Goal: Information Seeking & Learning: Find specific fact

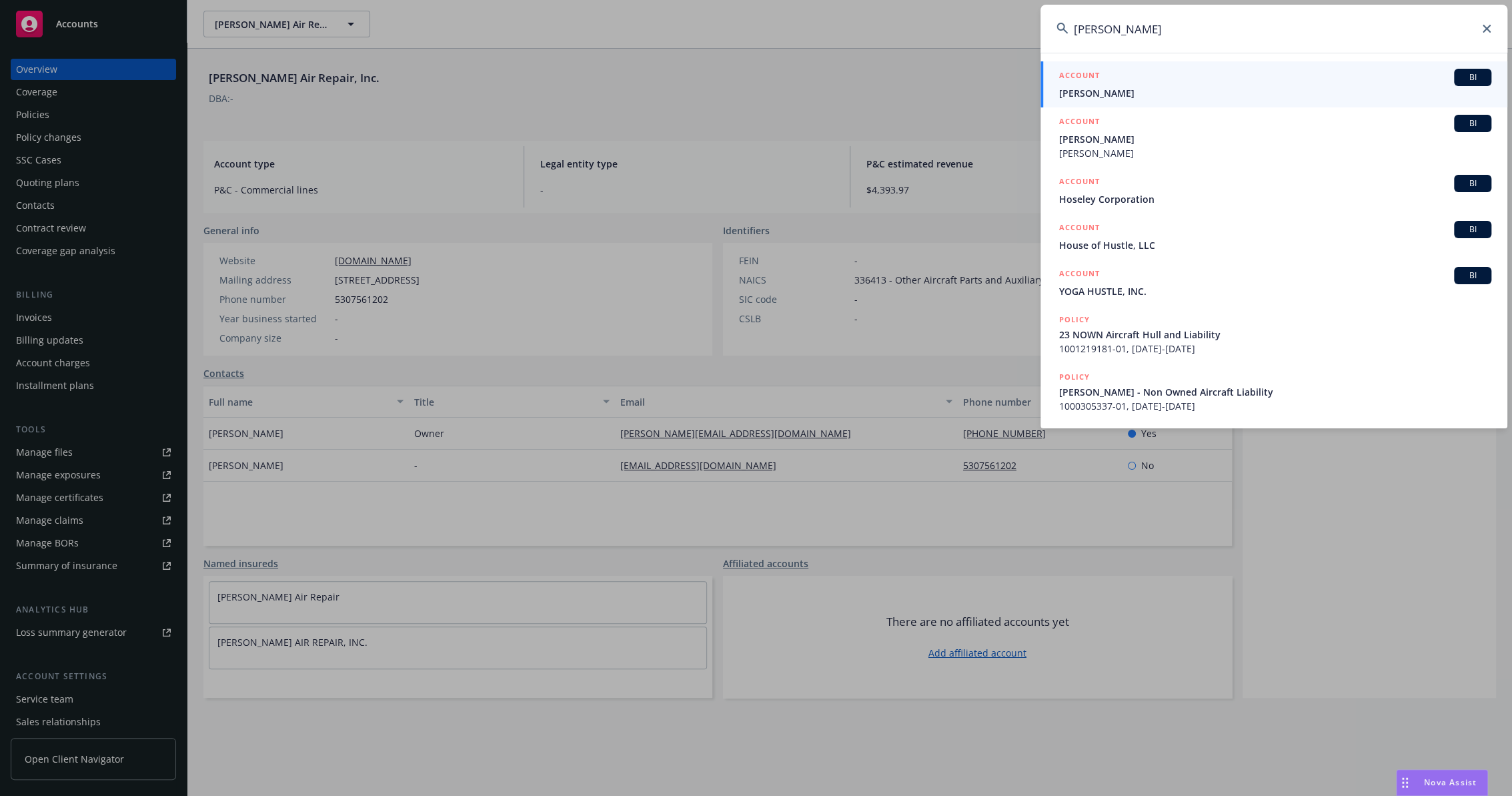
type input "[PERSON_NAME]"
click at [1121, 81] on div "ACCOUNT BI" at bounding box center [1275, 78] width 432 height 17
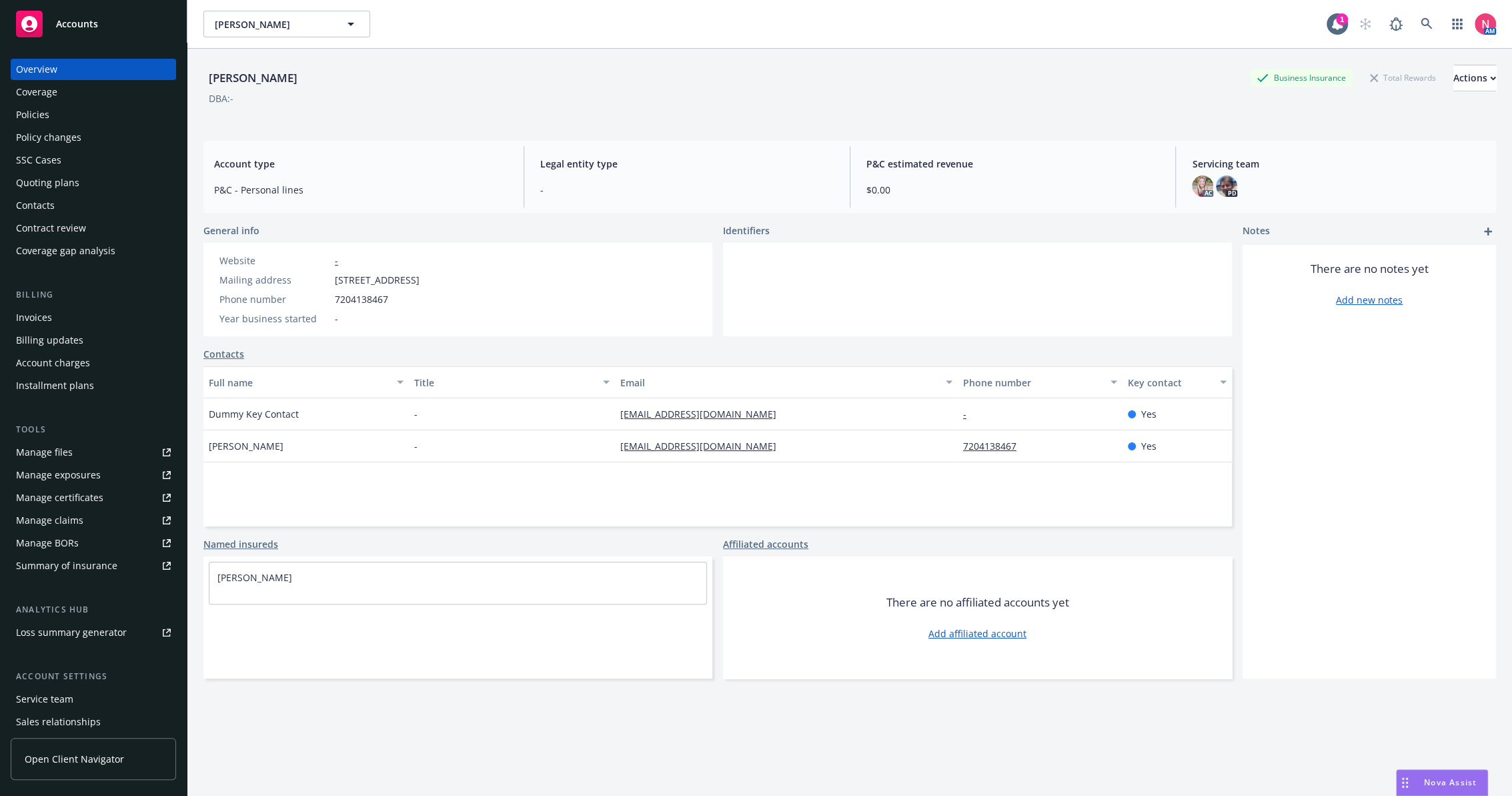
click at [59, 114] on div "Policies" at bounding box center [93, 114] width 155 height 21
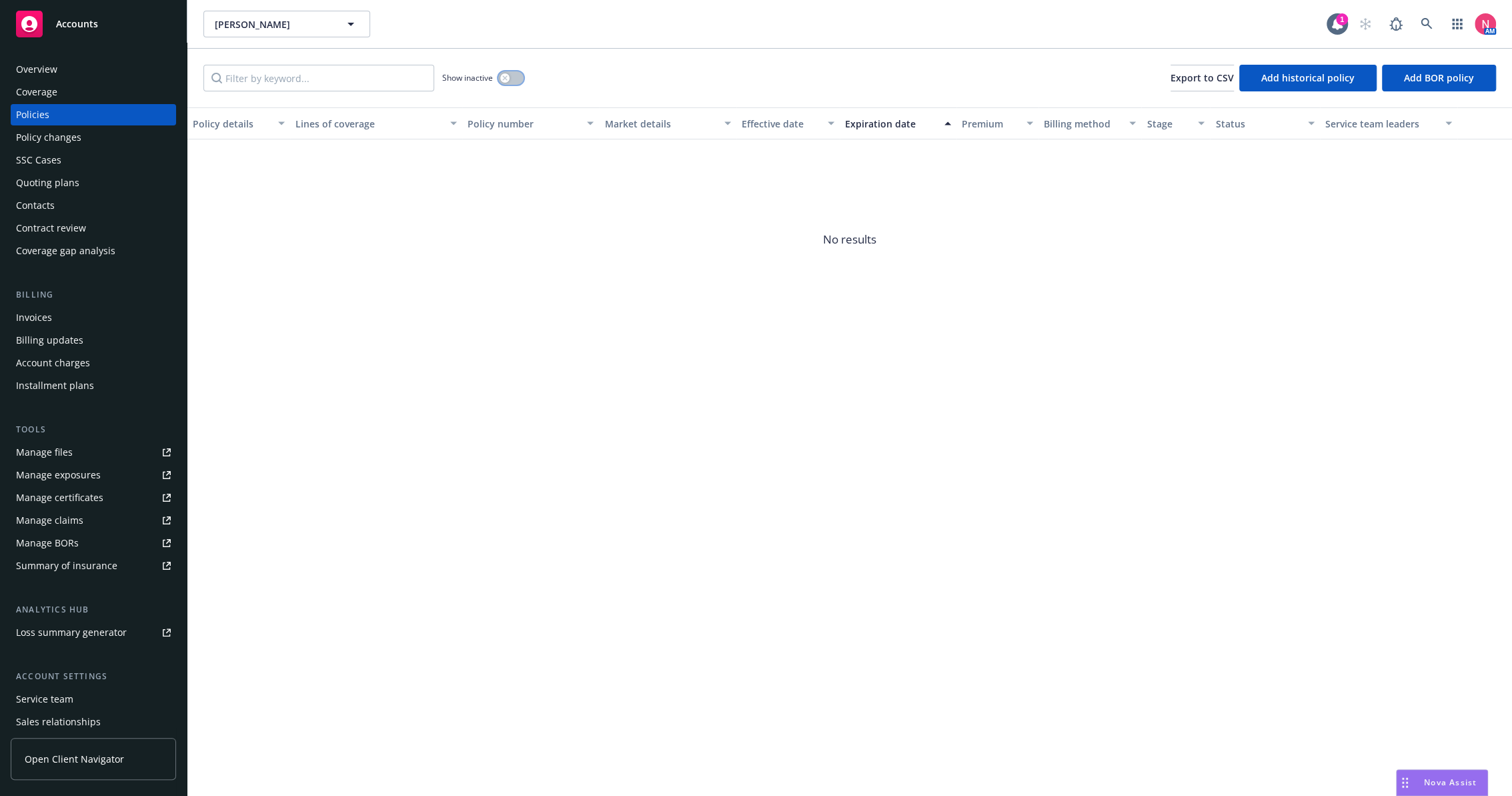
click at [506, 76] on icon "button" at bounding box center [504, 78] width 5 height 5
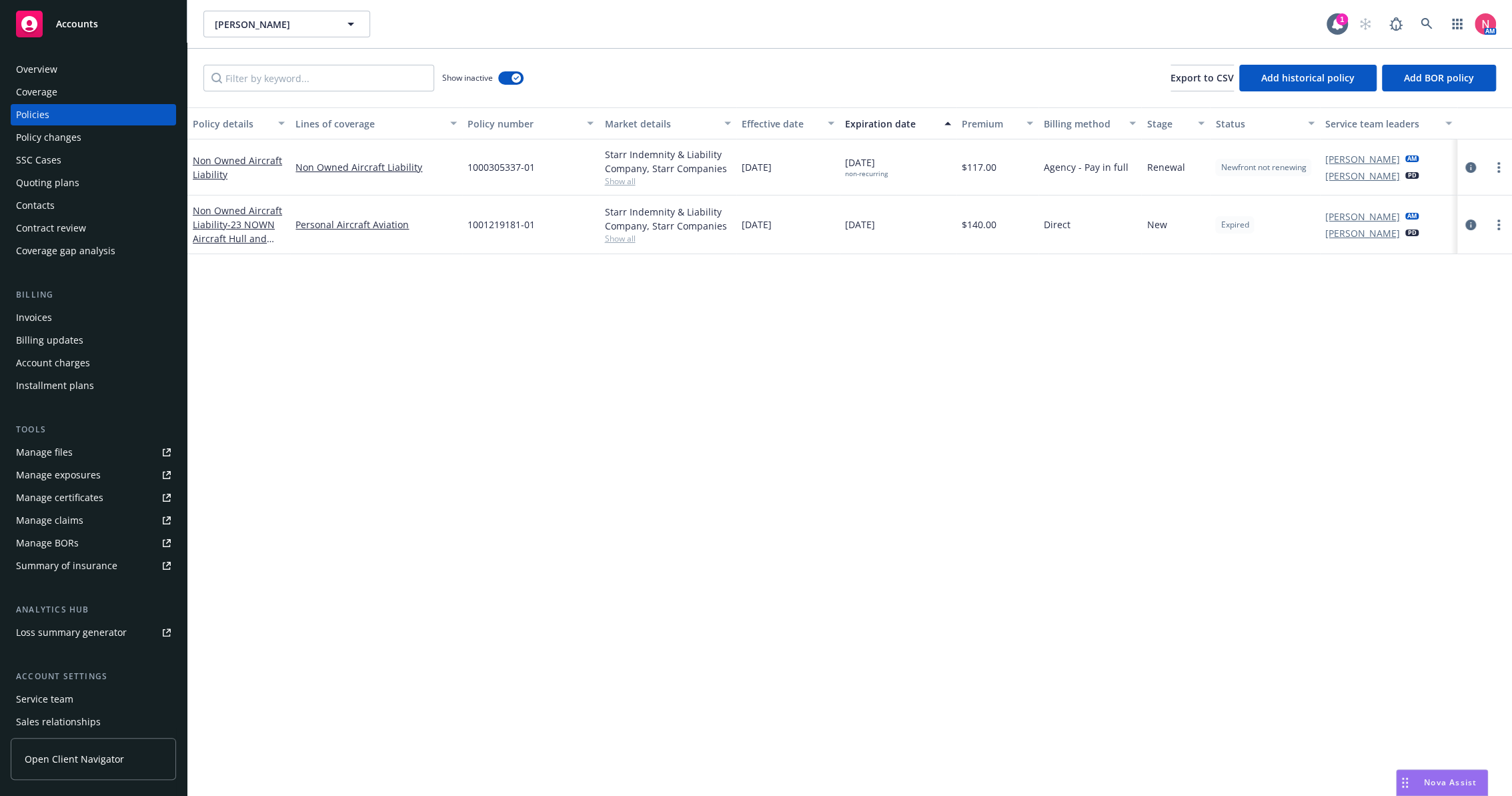
drag, startPoint x: 800, startPoint y: 227, endPoint x: 741, endPoint y: 228, distance: 59.0
click at [741, 228] on div "[DATE]" at bounding box center [788, 224] width 103 height 59
copy span "[DATE]"
click at [1466, 224] on icon "circleInformation" at bounding box center [1471, 224] width 11 height 11
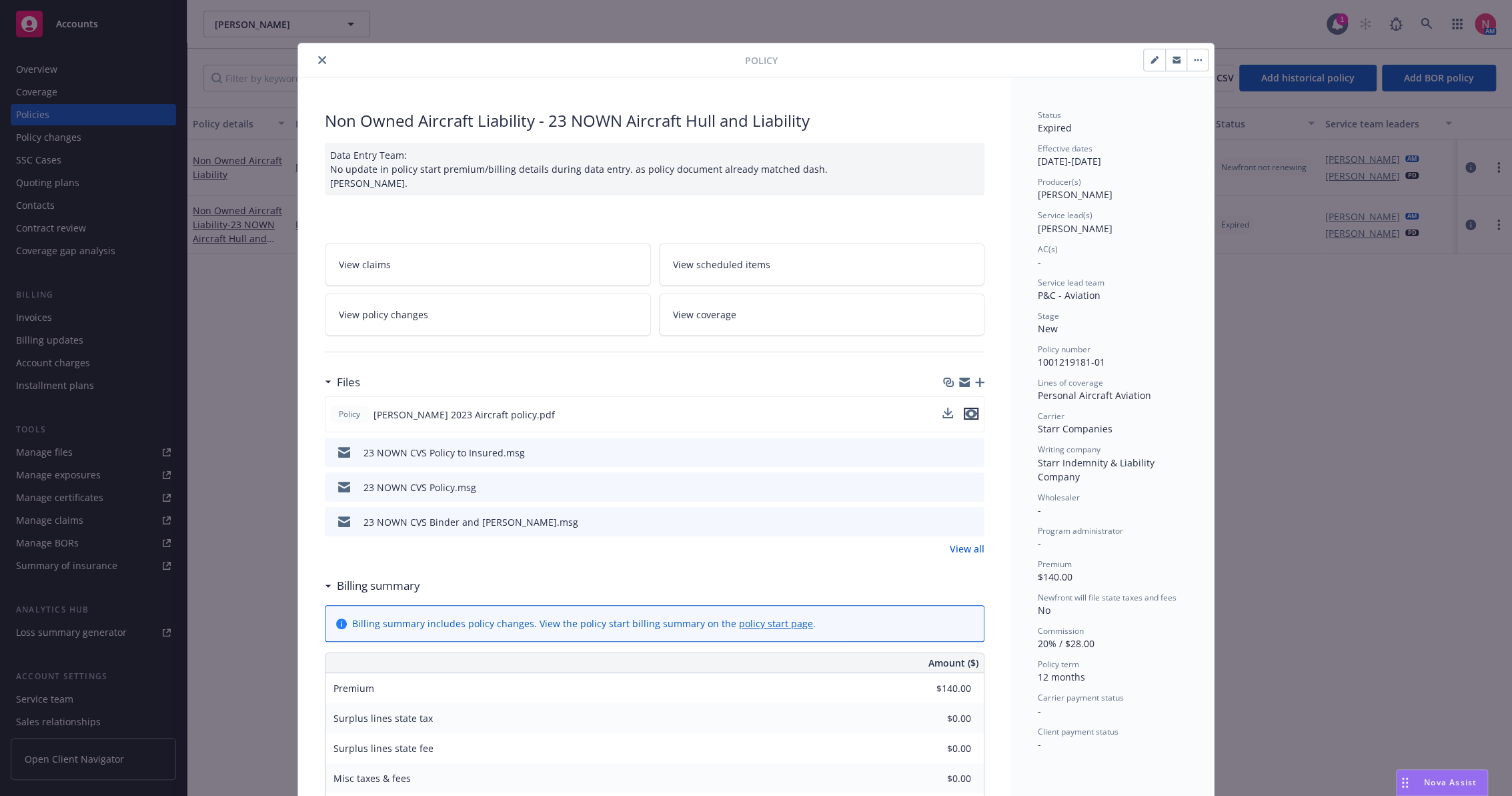
click at [970, 409] on icon "preview file" at bounding box center [971, 414] width 12 height 9
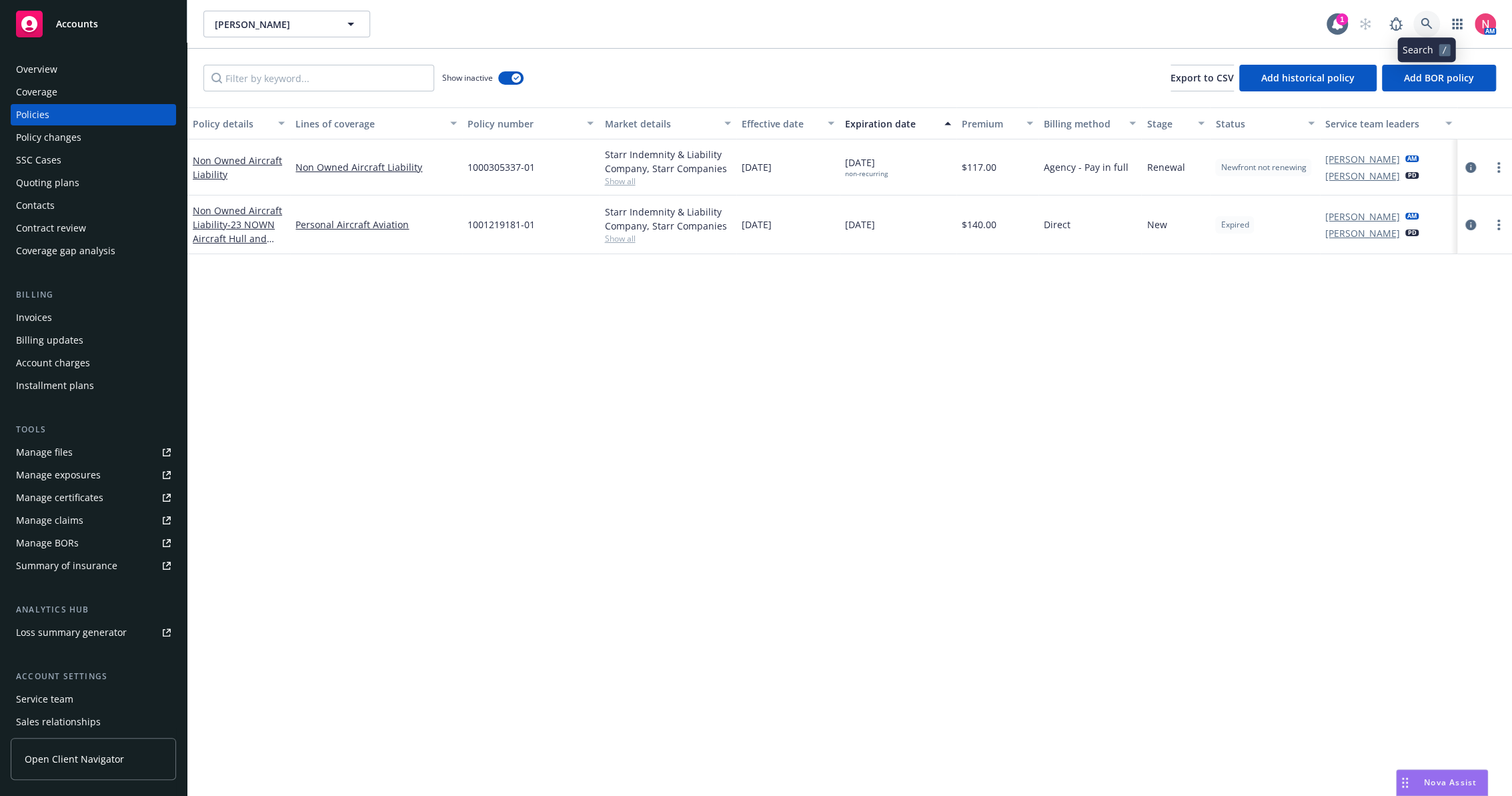
click at [1426, 24] on icon at bounding box center [1426, 24] width 12 height 12
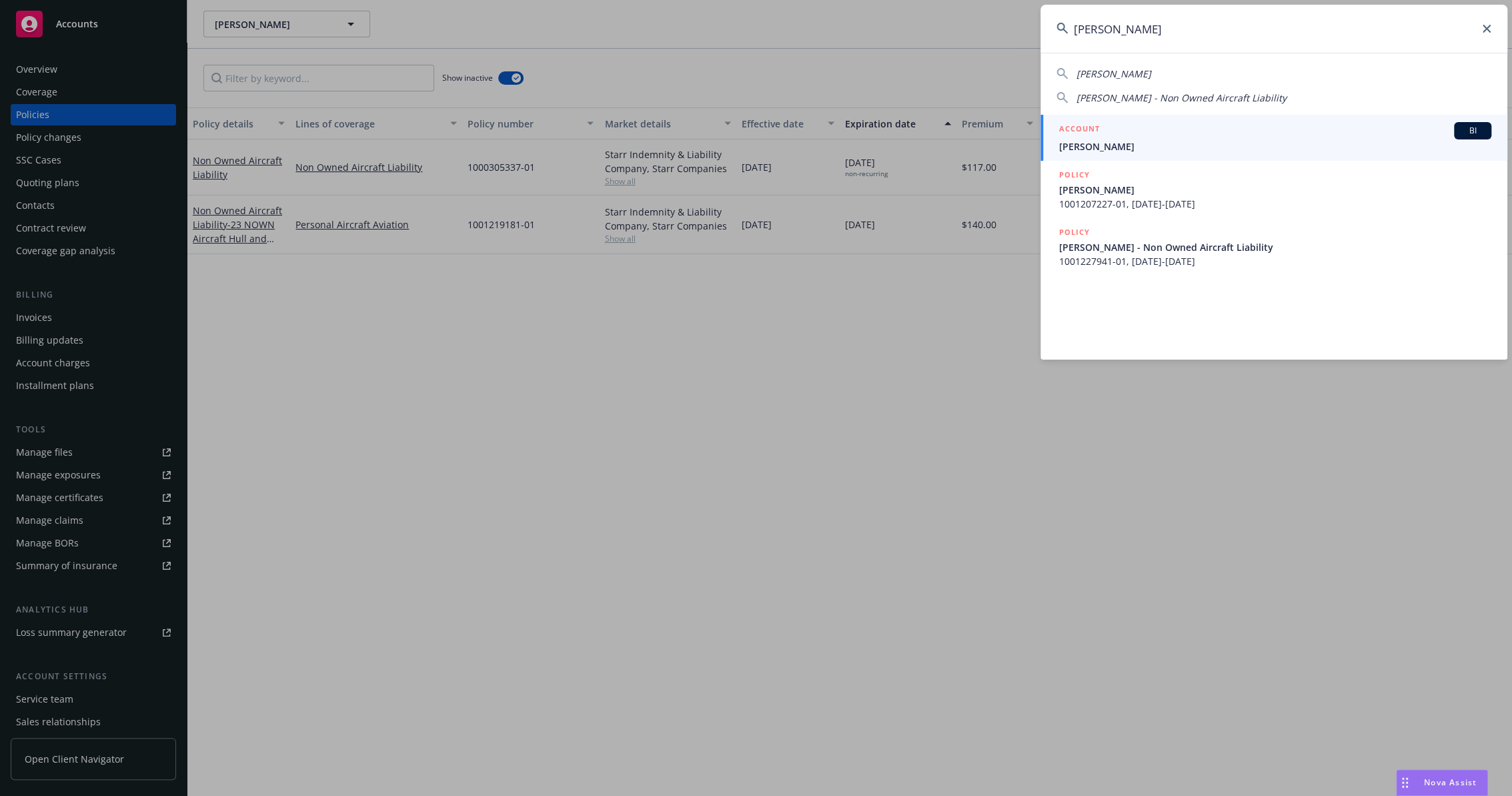
type input "[PERSON_NAME]"
click at [1126, 137] on div "ACCOUNT BI" at bounding box center [1275, 131] width 432 height 17
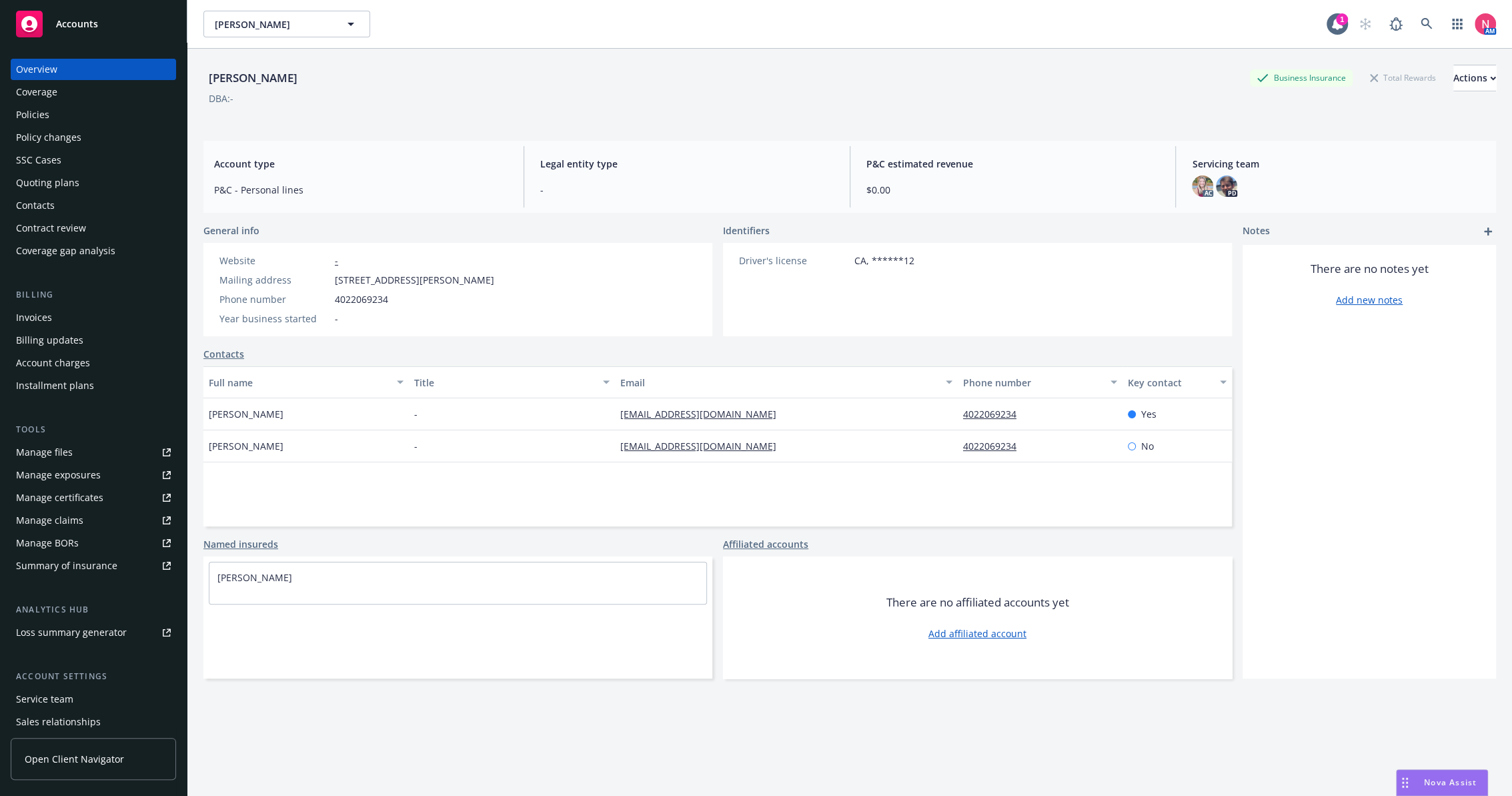
click at [83, 112] on div "Policies" at bounding box center [93, 114] width 155 height 21
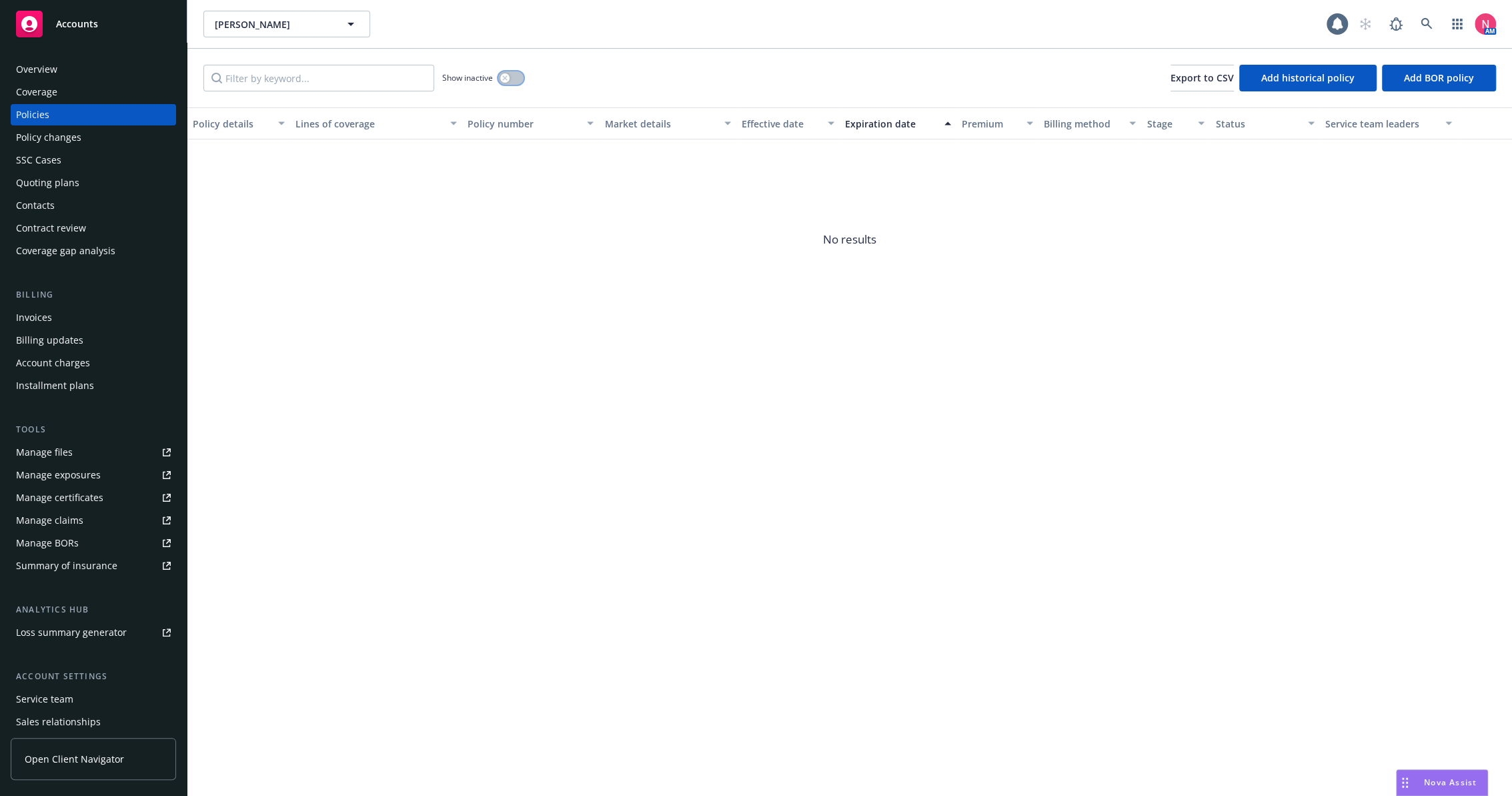
click at [508, 77] on div "button" at bounding box center [505, 78] width 9 height 9
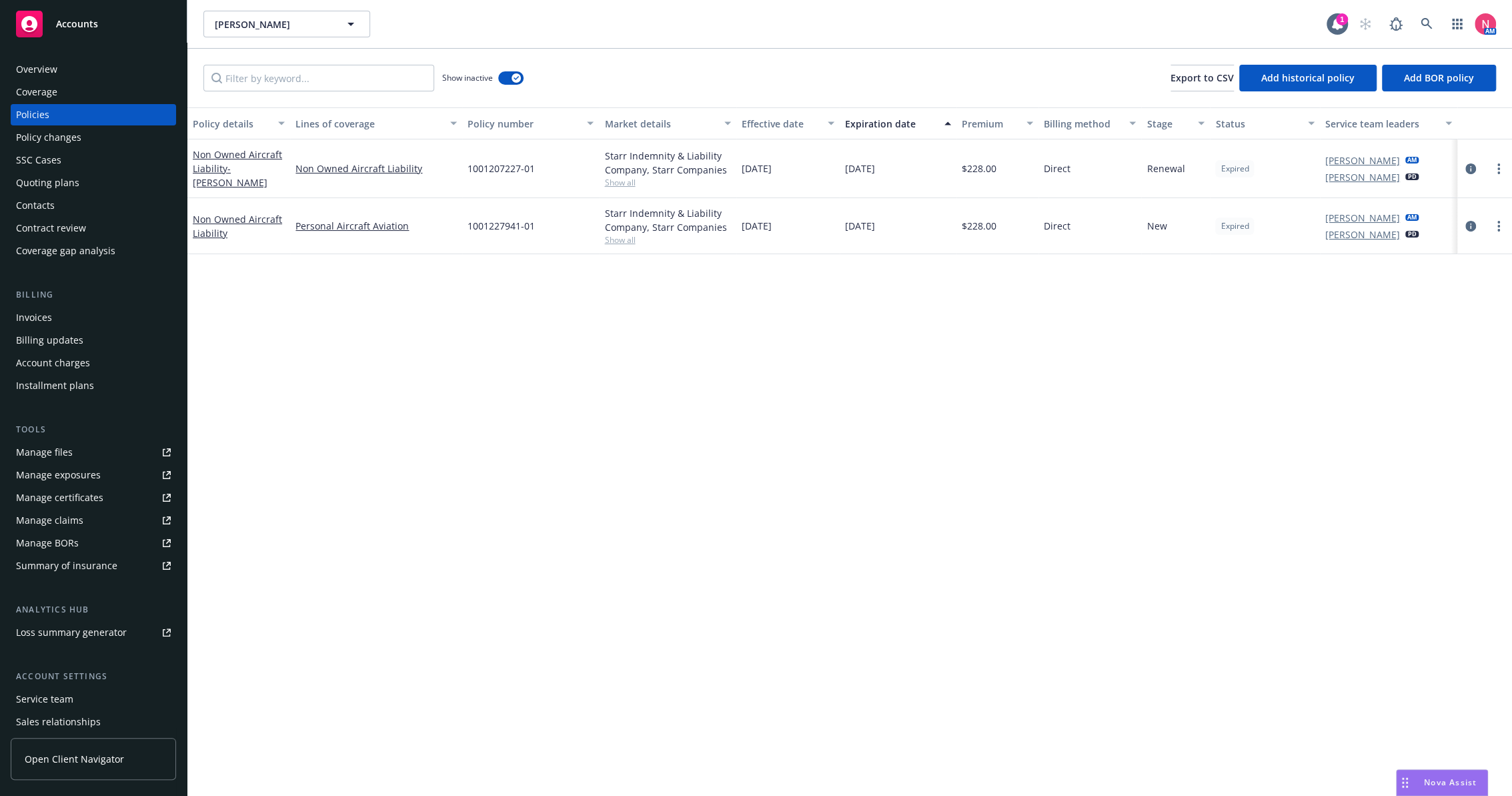
drag, startPoint x: 786, startPoint y: 237, endPoint x: 741, endPoint y: 237, distance: 45.0
click at [741, 237] on div "[DATE]" at bounding box center [788, 226] width 103 height 56
copy span "[DATE]"
click at [1473, 228] on icon "circleInformation" at bounding box center [1471, 226] width 11 height 11
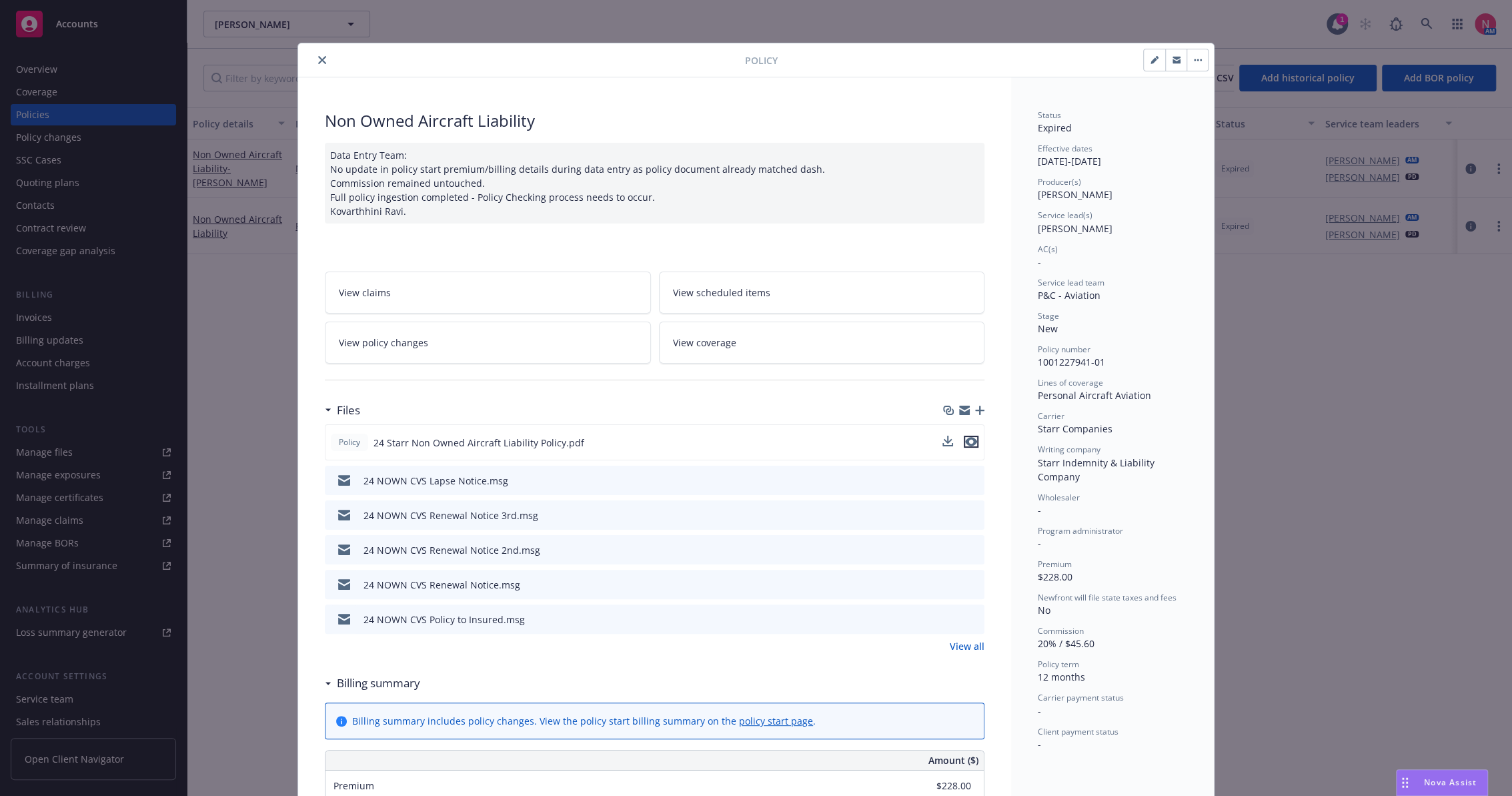
click at [970, 437] on icon "preview file" at bounding box center [971, 441] width 12 height 9
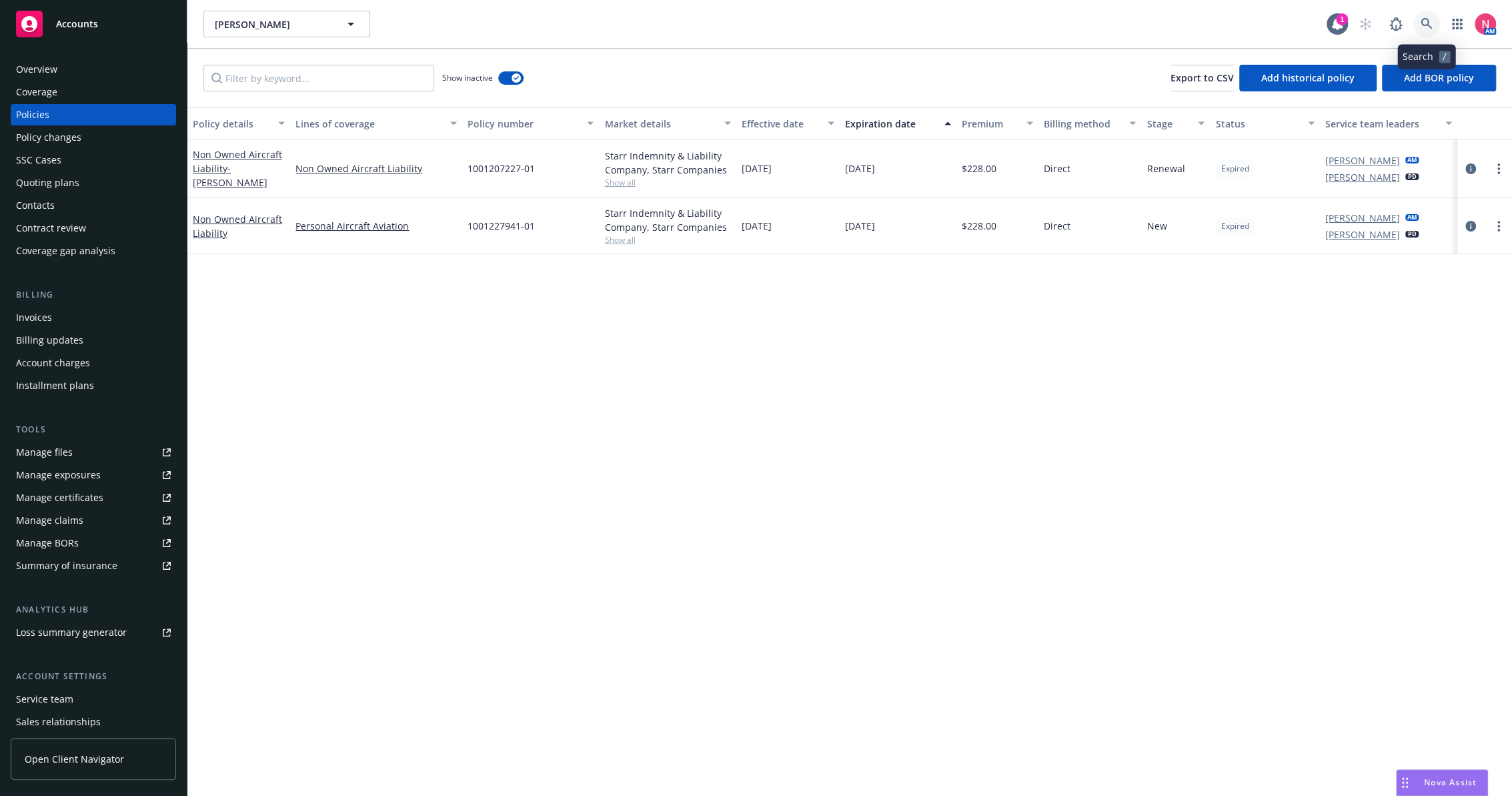
click at [1421, 19] on icon at bounding box center [1426, 24] width 12 height 12
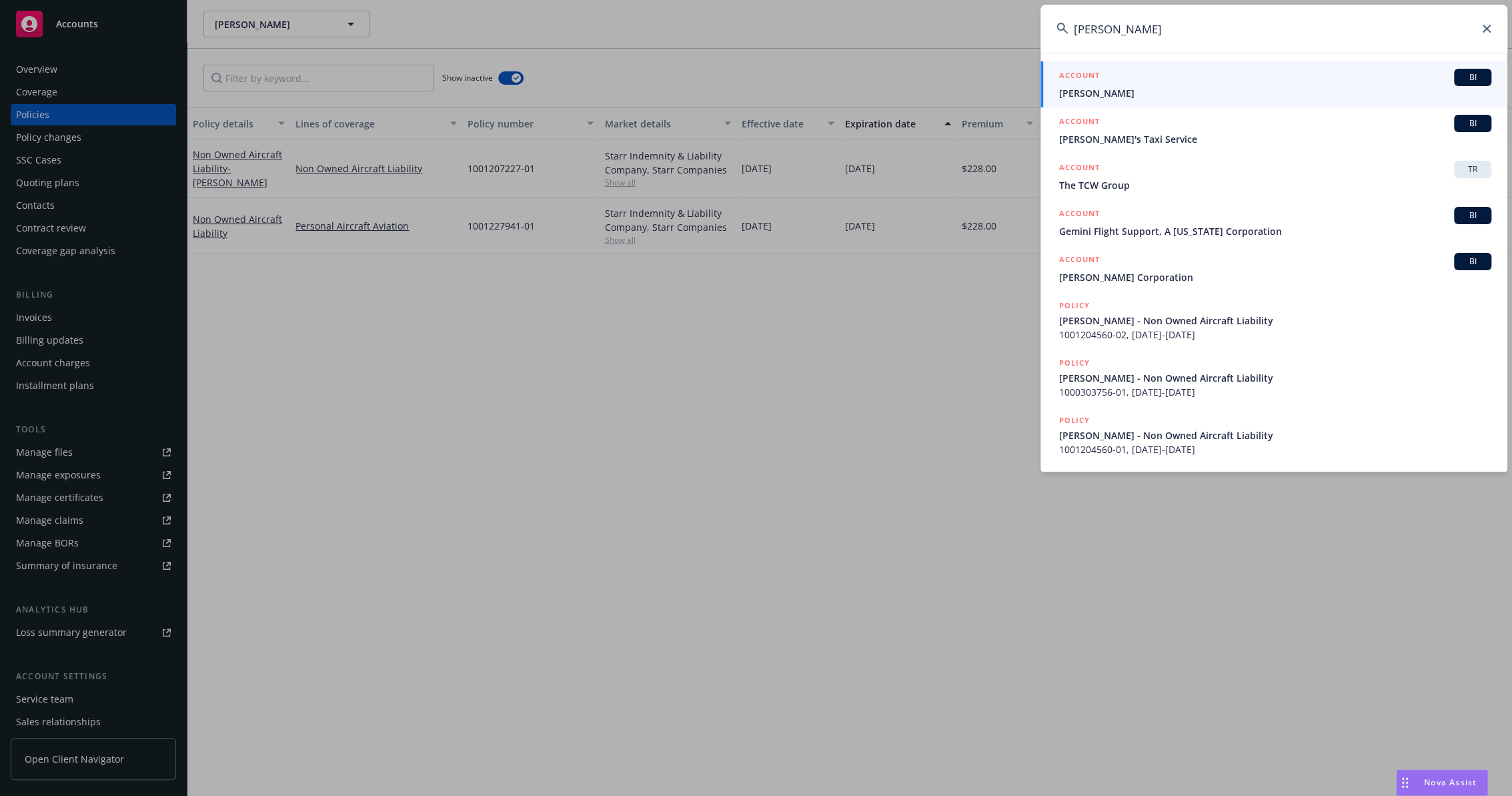
type input "[PERSON_NAME]"
click at [1127, 86] on span "[PERSON_NAME]" at bounding box center [1275, 93] width 432 height 14
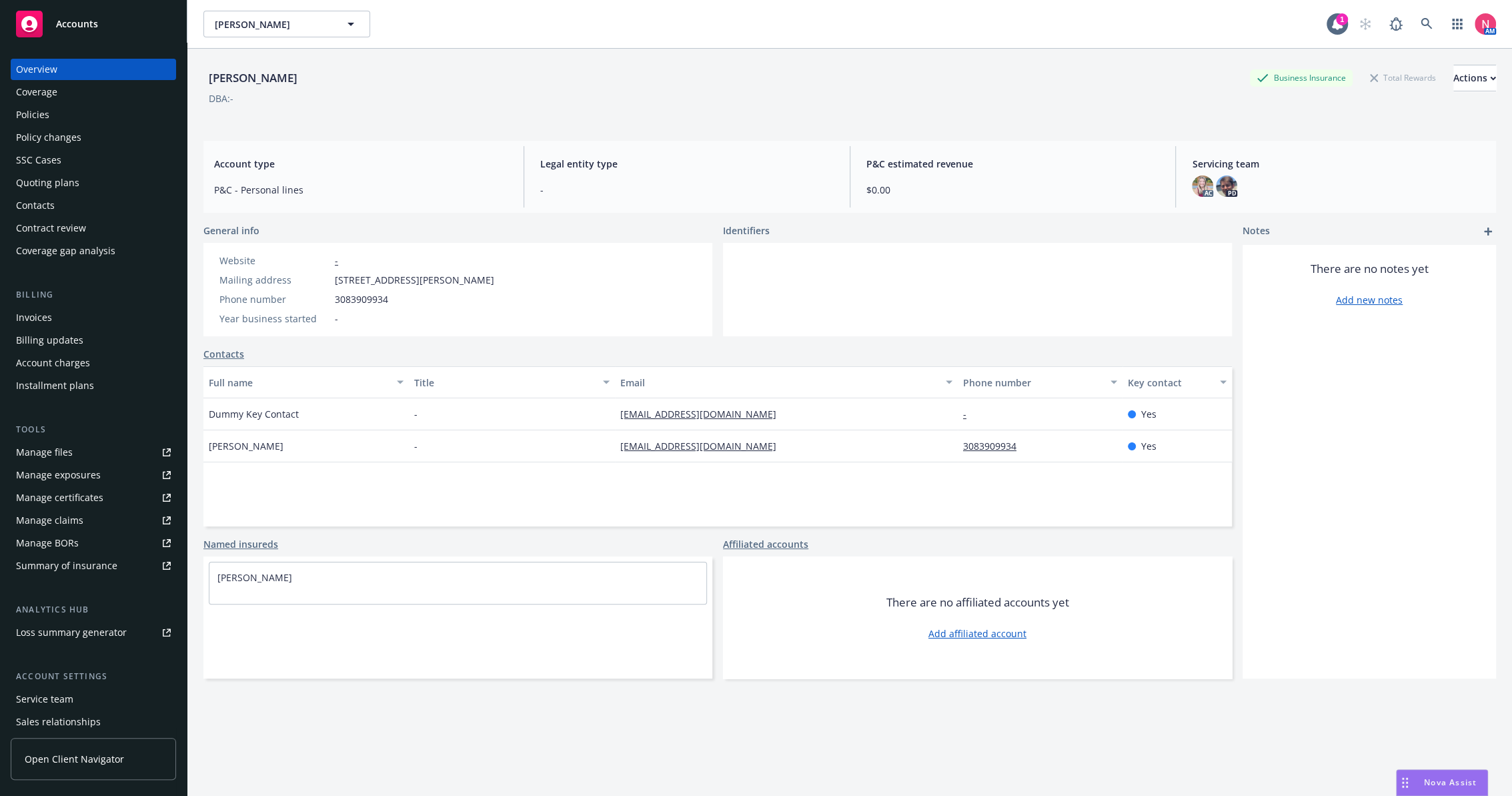
click at [41, 110] on div "Policies" at bounding box center [33, 114] width 33 height 21
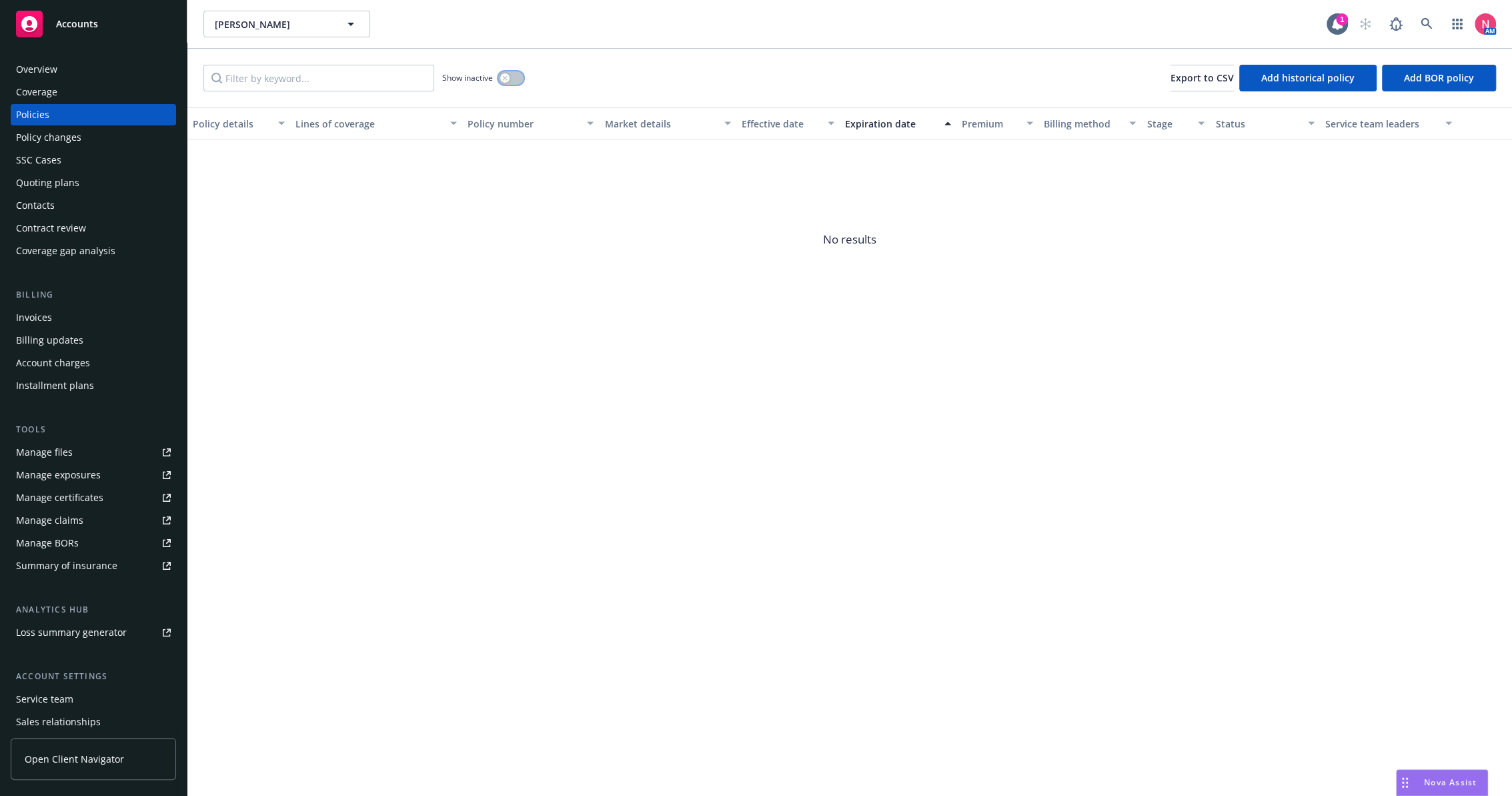
click at [514, 75] on button "button" at bounding box center [511, 78] width 25 height 13
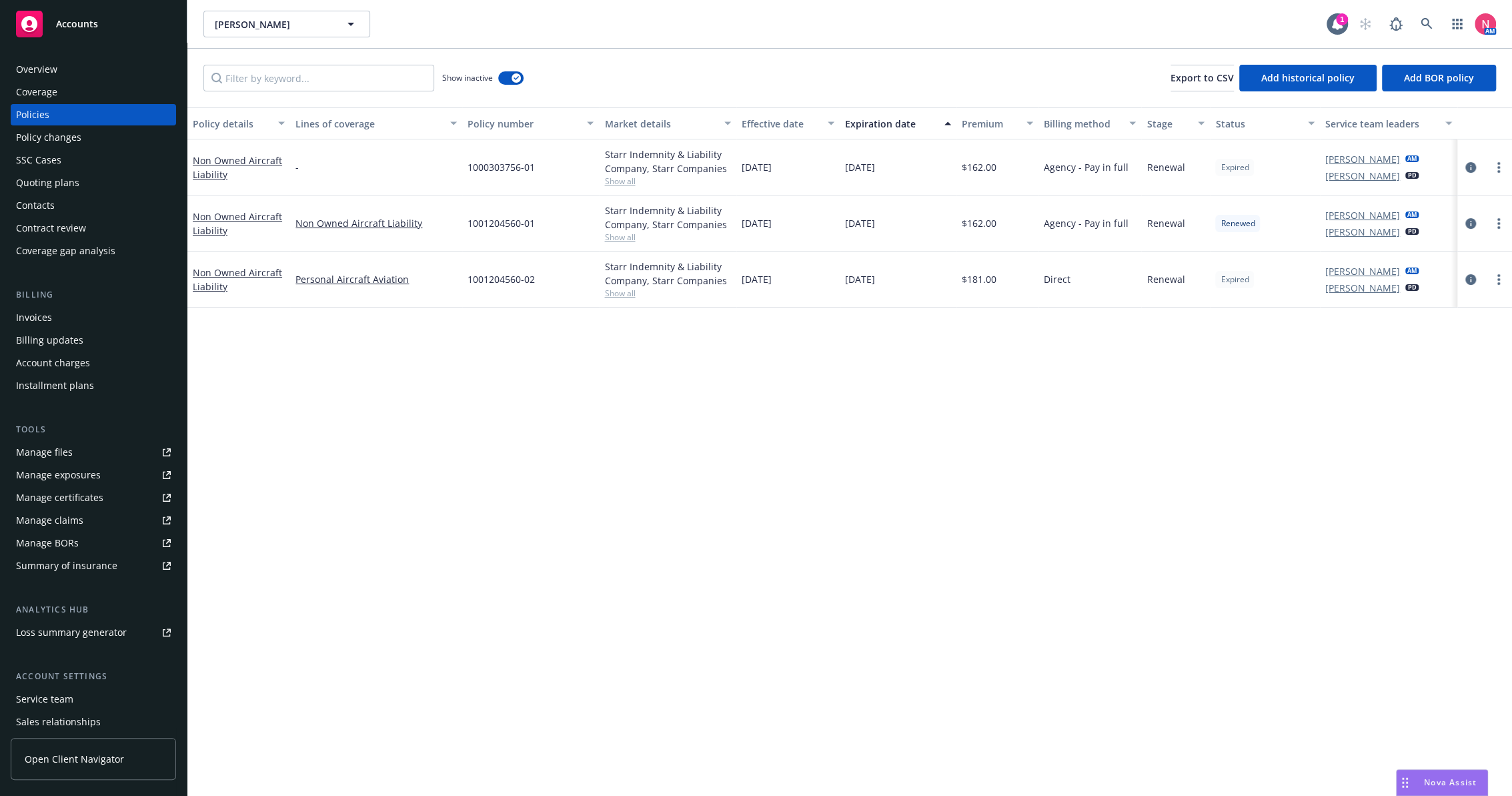
copy span "[DATE]"
drag, startPoint x: 790, startPoint y: 285, endPoint x: 739, endPoint y: 288, distance: 51.1
click at [739, 288] on div "[DATE]" at bounding box center [788, 279] width 103 height 56
click at [1472, 279] on icon "circleInformation" at bounding box center [1471, 279] width 11 height 11
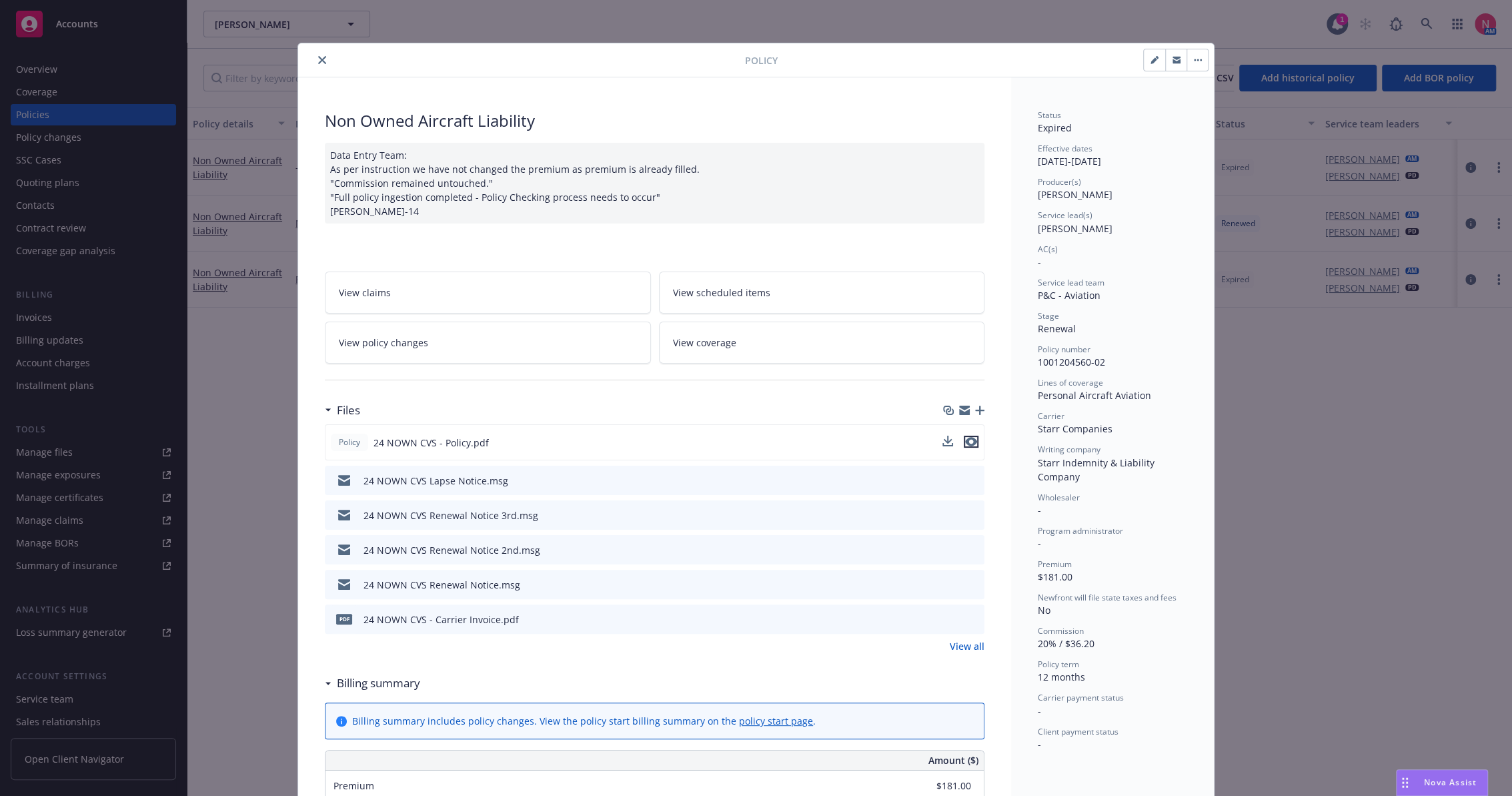
click at [966, 441] on icon "preview file" at bounding box center [971, 441] width 12 height 9
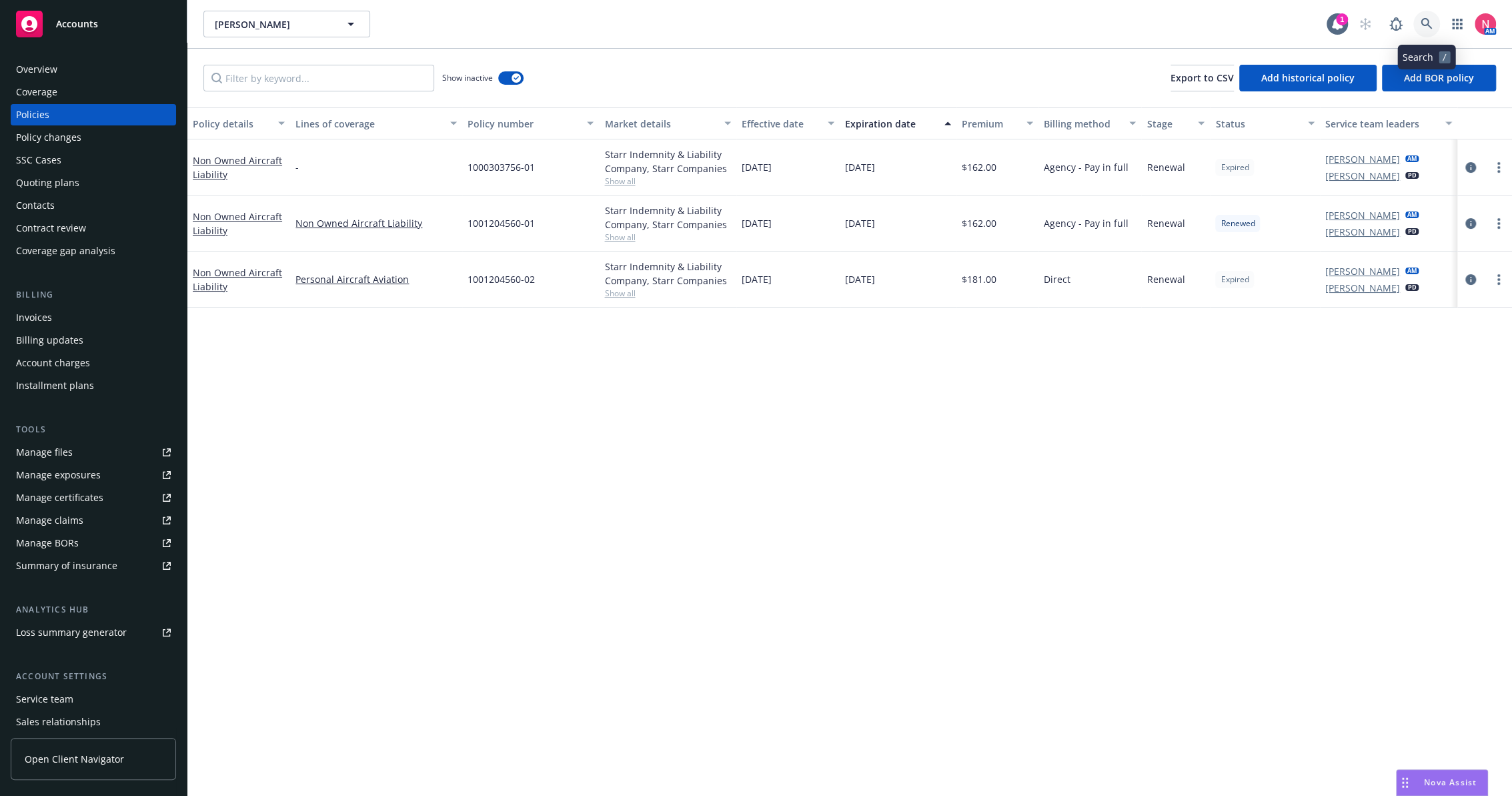
click at [1429, 22] on icon at bounding box center [1426, 24] width 12 height 12
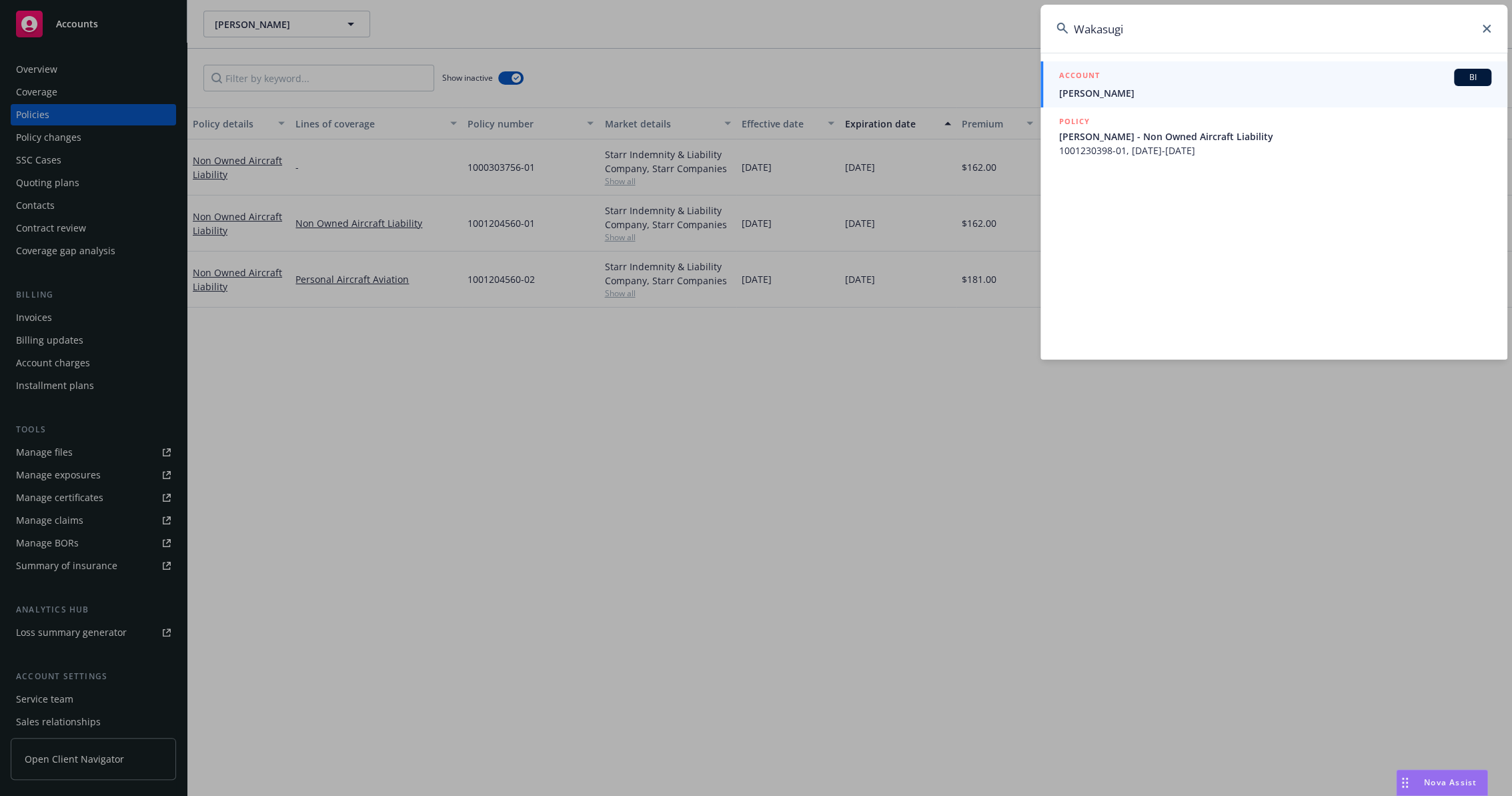
type input "Wakasugi"
click at [1112, 88] on span "[PERSON_NAME]" at bounding box center [1275, 93] width 432 height 14
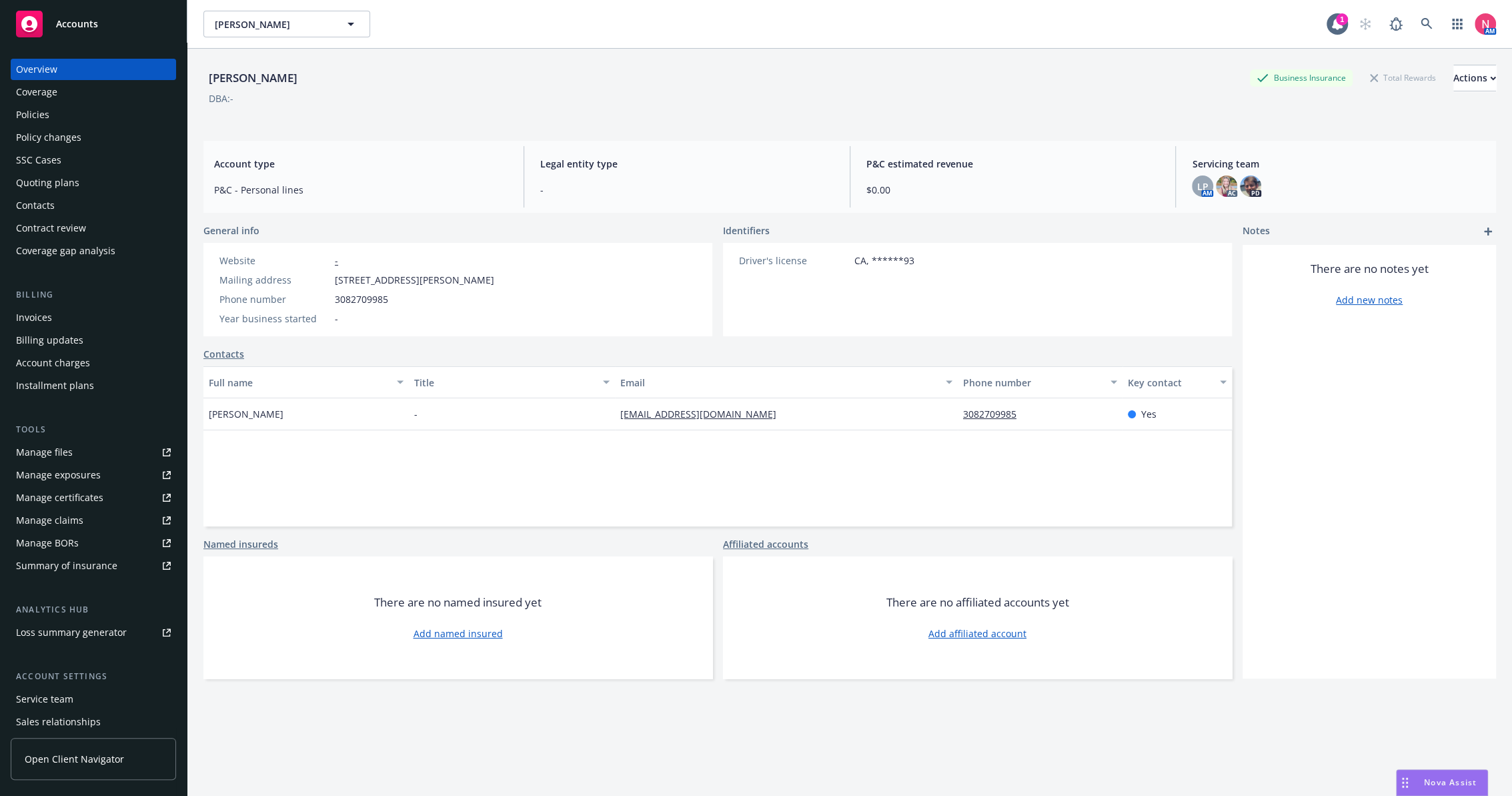
click at [52, 106] on div "Policies" at bounding box center [93, 114] width 155 height 21
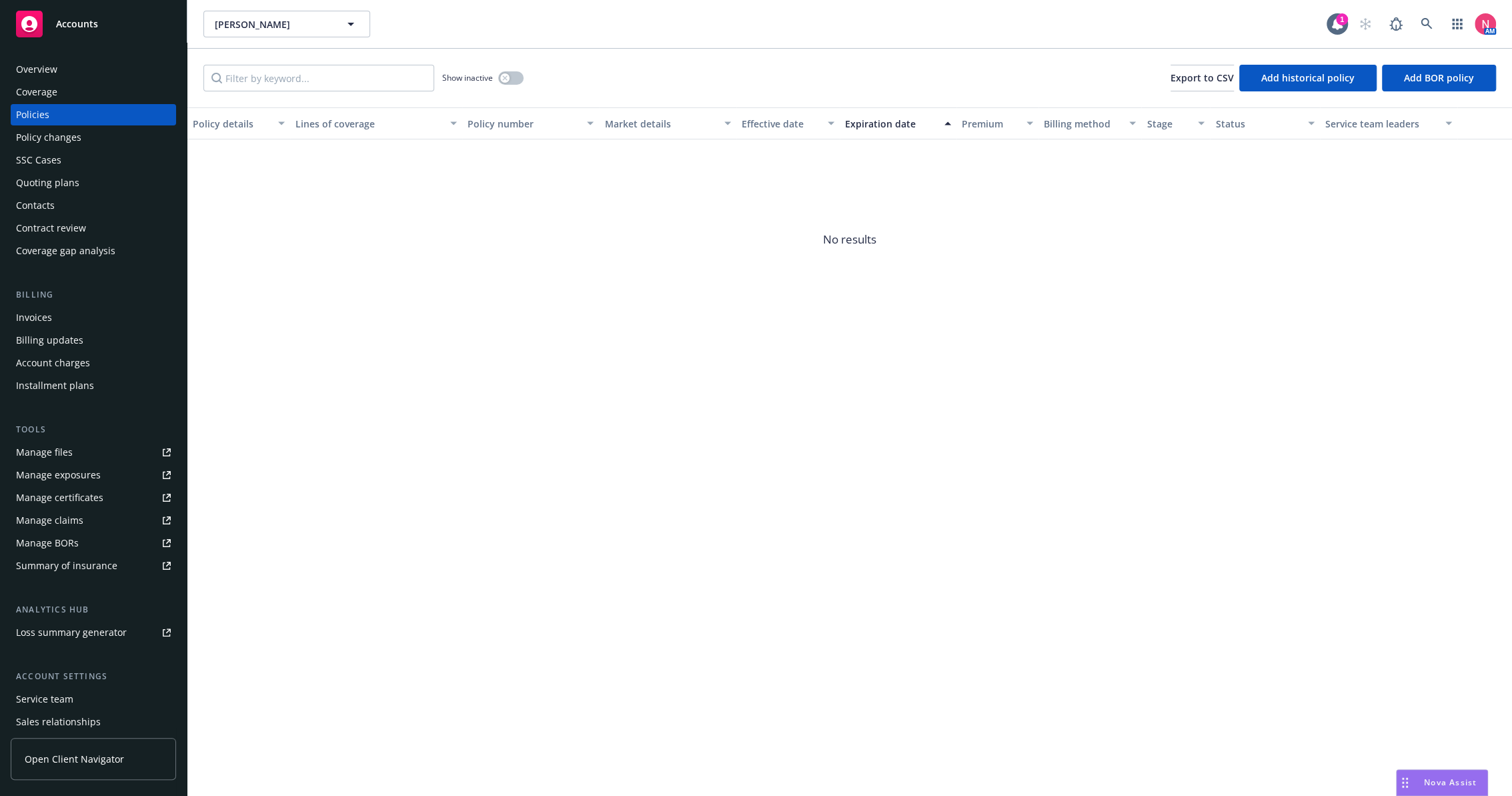
click at [511, 87] on div "Show inactive" at bounding box center [483, 78] width 81 height 27
click at [509, 73] on button "button" at bounding box center [511, 78] width 25 height 13
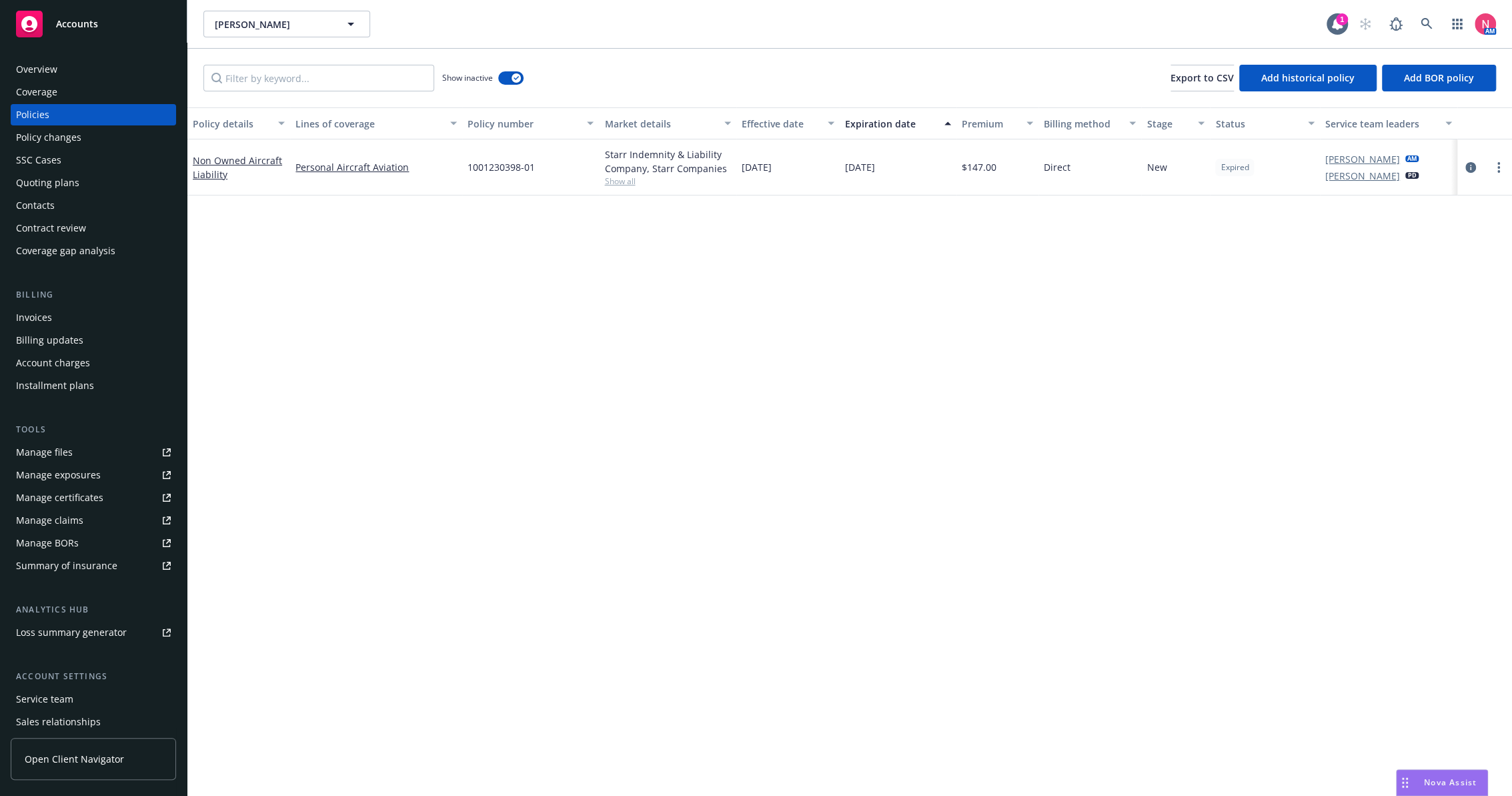
drag, startPoint x: 793, startPoint y: 168, endPoint x: 743, endPoint y: 173, distance: 50.2
click at [743, 173] on div "[DATE]" at bounding box center [788, 167] width 103 height 56
copy span "[DATE]"
click at [1470, 166] on icon "circleInformation" at bounding box center [1471, 167] width 11 height 11
click at [1427, 20] on icon at bounding box center [1426, 24] width 12 height 12
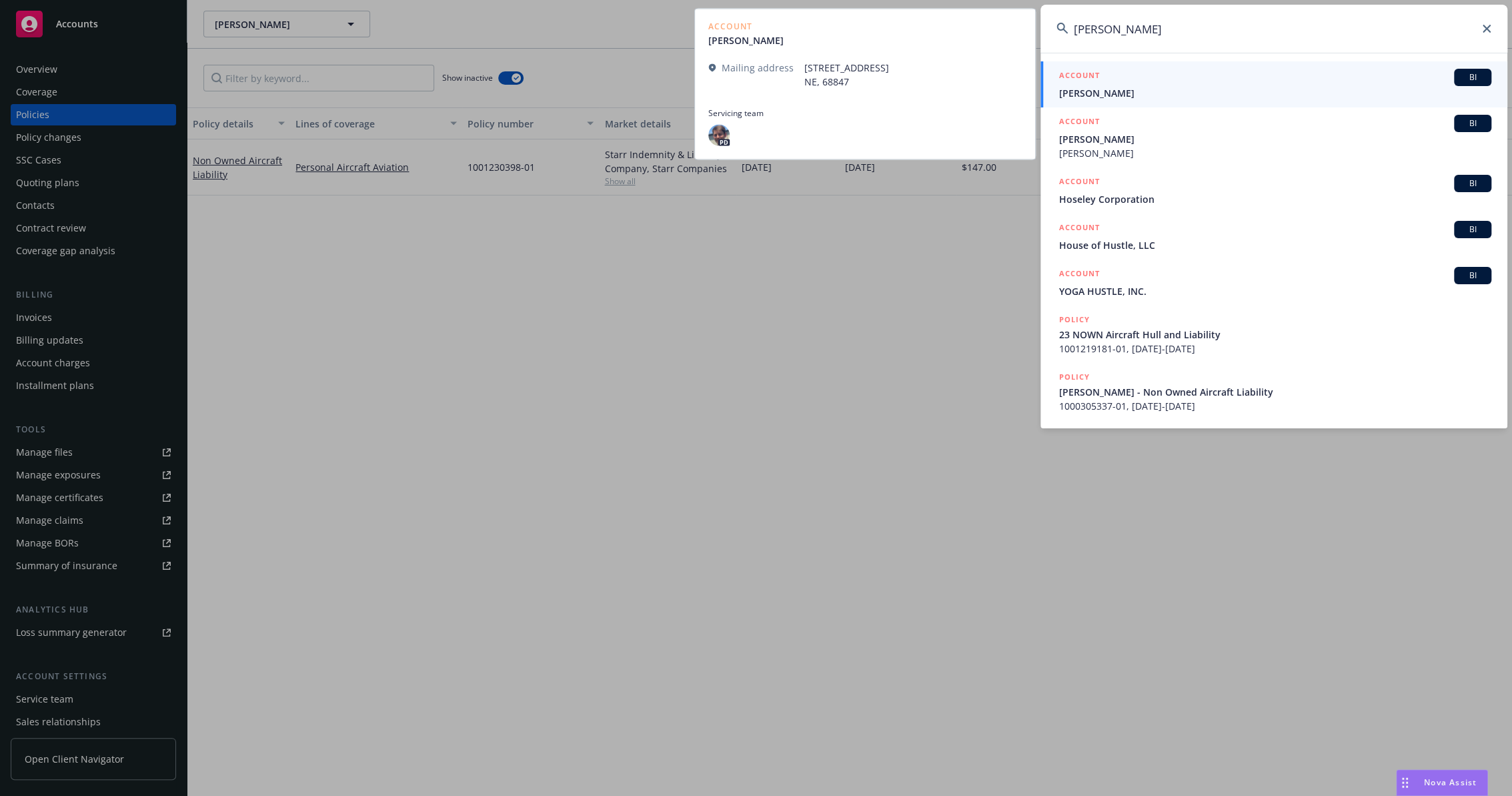
type input "[PERSON_NAME]"
click at [1149, 81] on div "ACCOUNT BI" at bounding box center [1275, 78] width 432 height 17
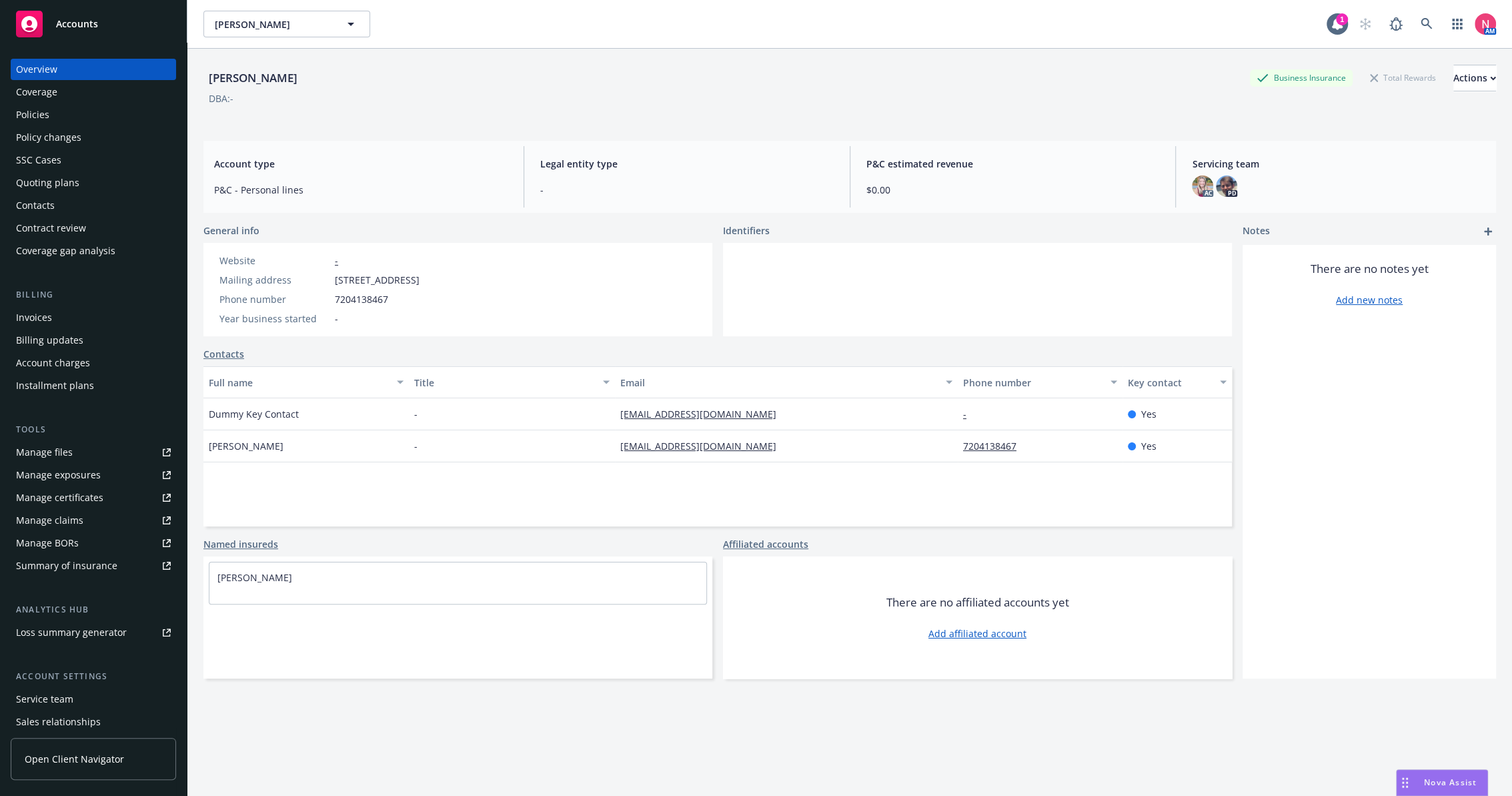
click at [54, 112] on div "Policies" at bounding box center [93, 114] width 155 height 21
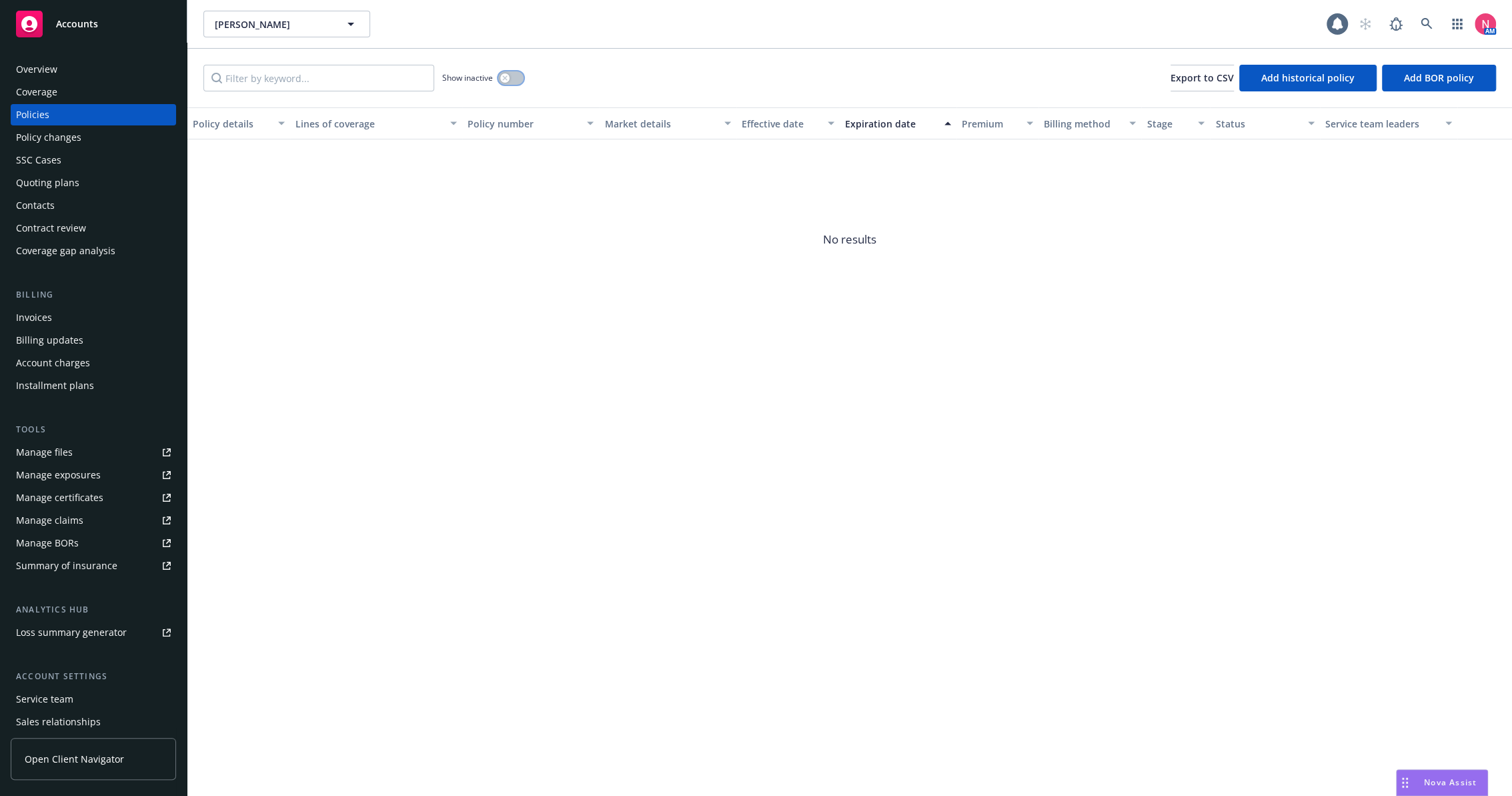
click at [512, 83] on button "button" at bounding box center [511, 78] width 25 height 13
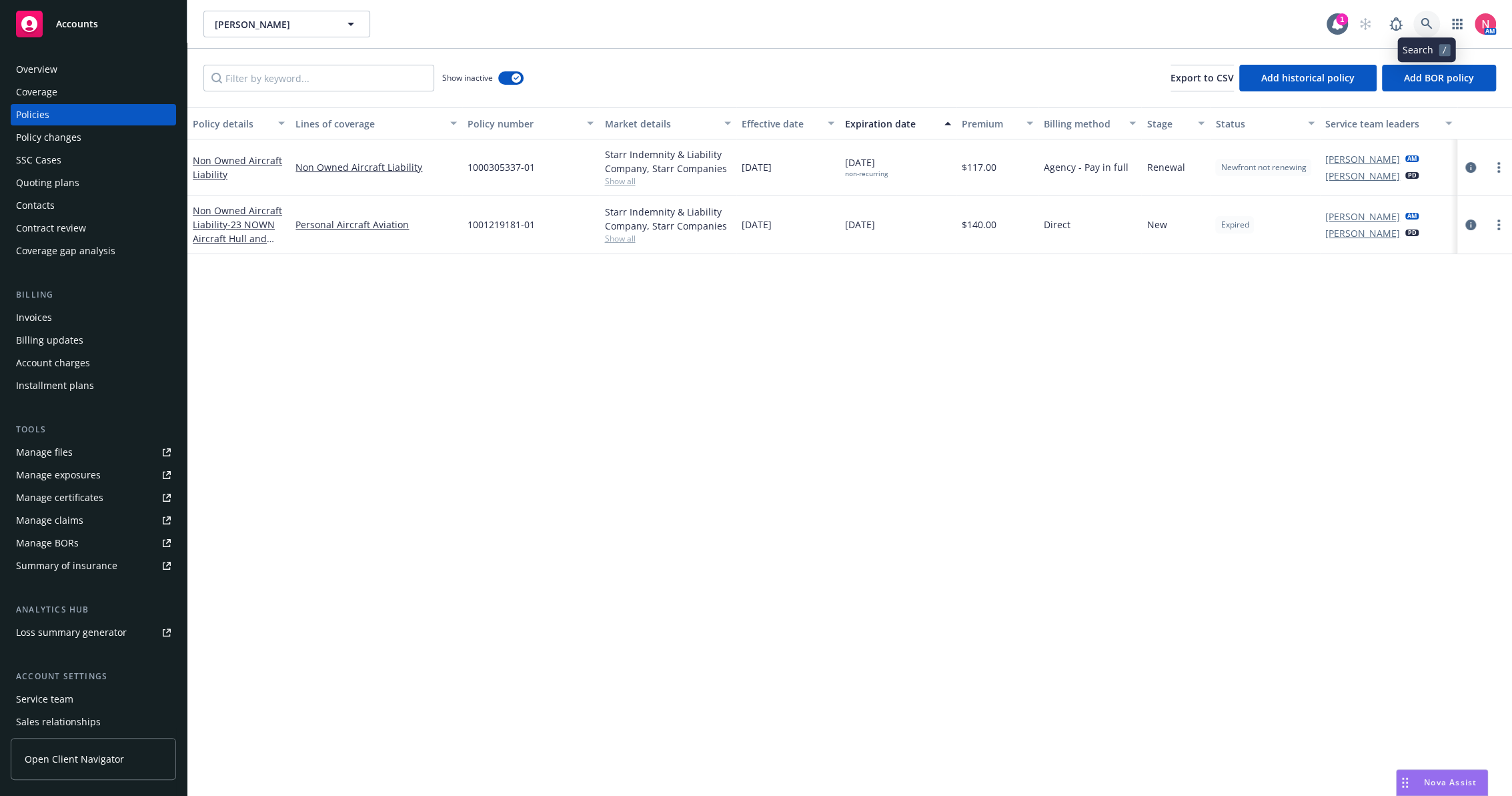
click at [1429, 16] on link at bounding box center [1426, 24] width 27 height 27
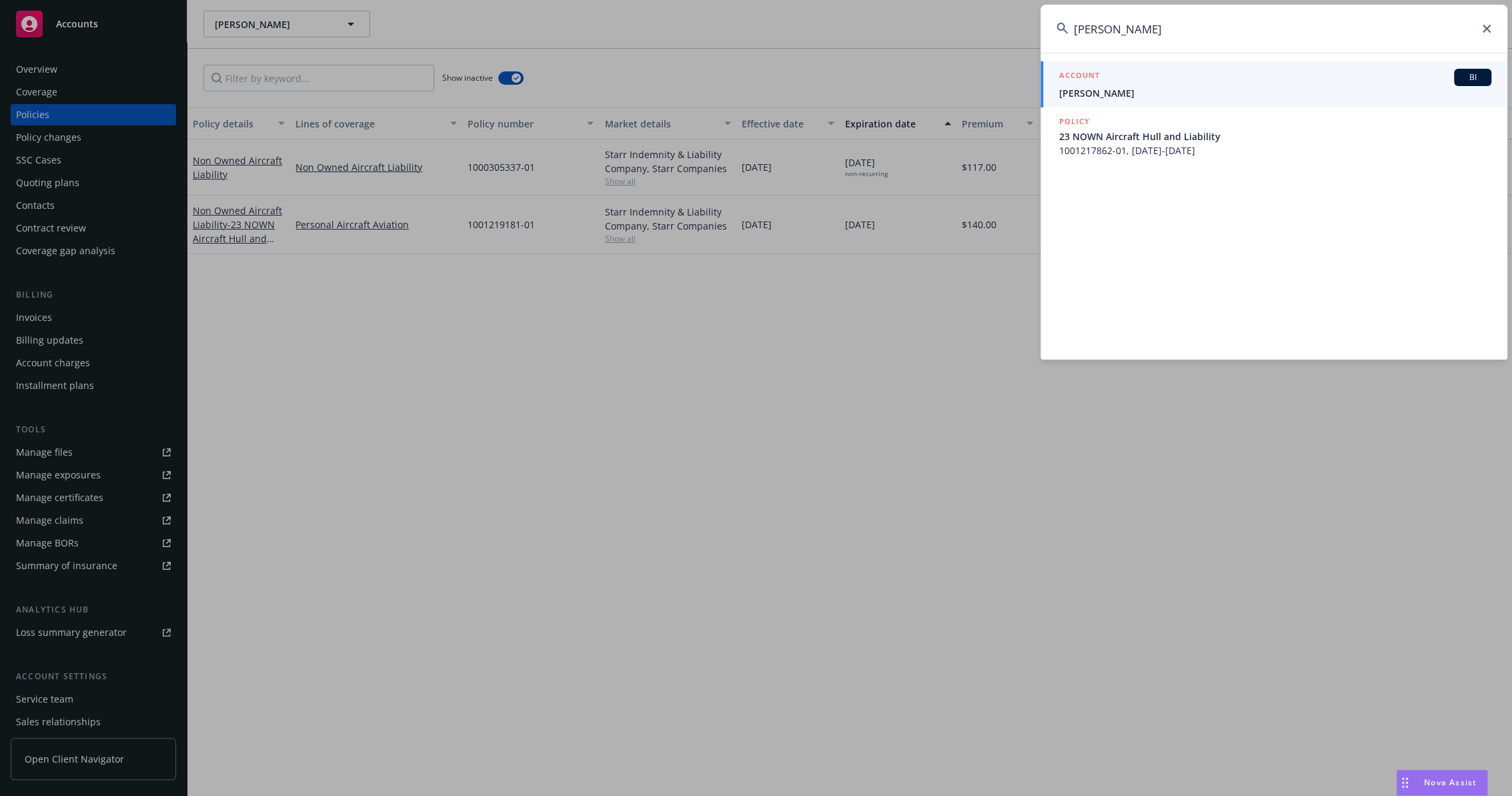
type input "[PERSON_NAME]"
click at [1129, 72] on div "ACCOUNT BI" at bounding box center [1275, 78] width 432 height 17
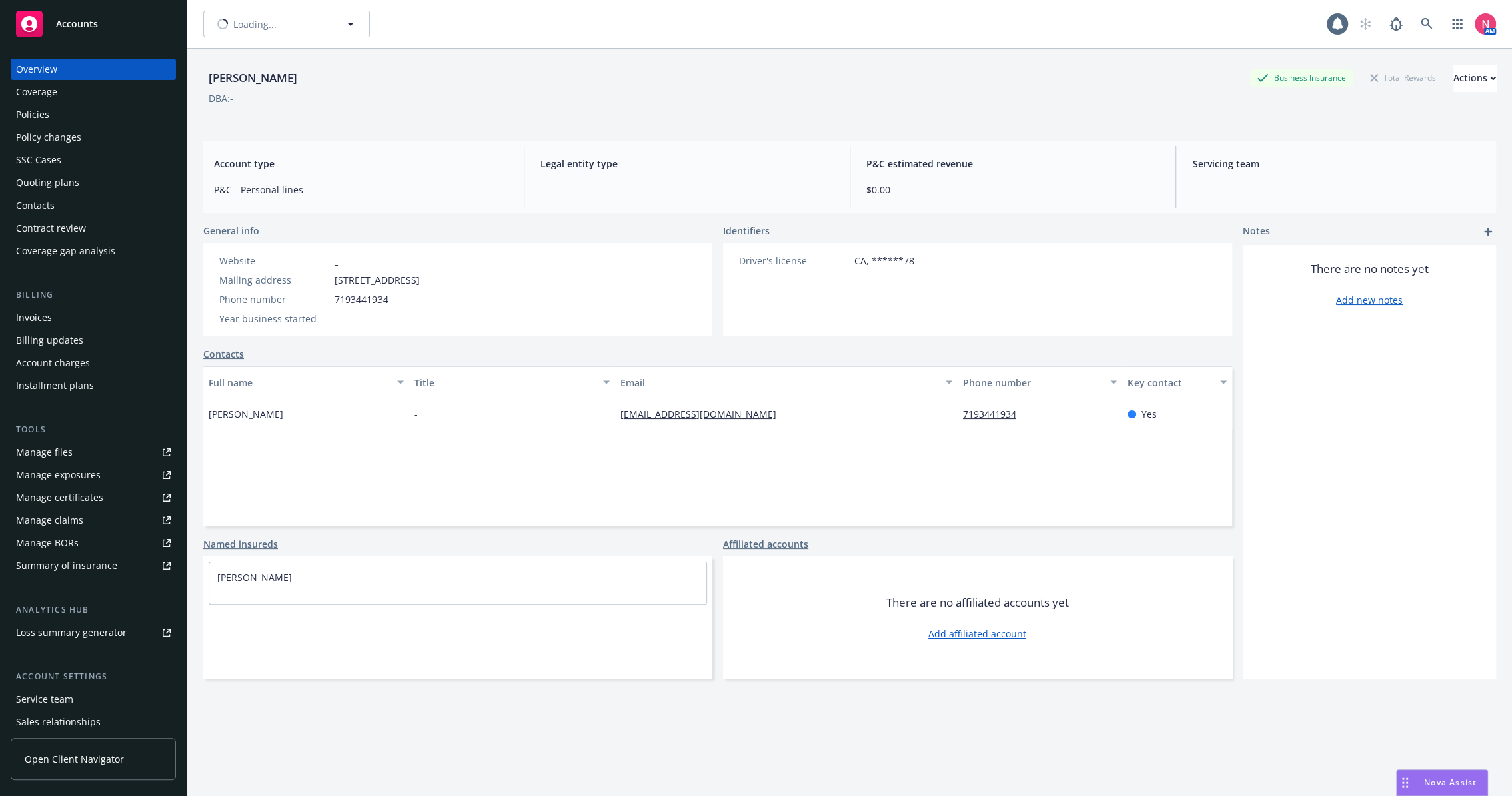
click at [70, 110] on div "Policies" at bounding box center [93, 114] width 155 height 21
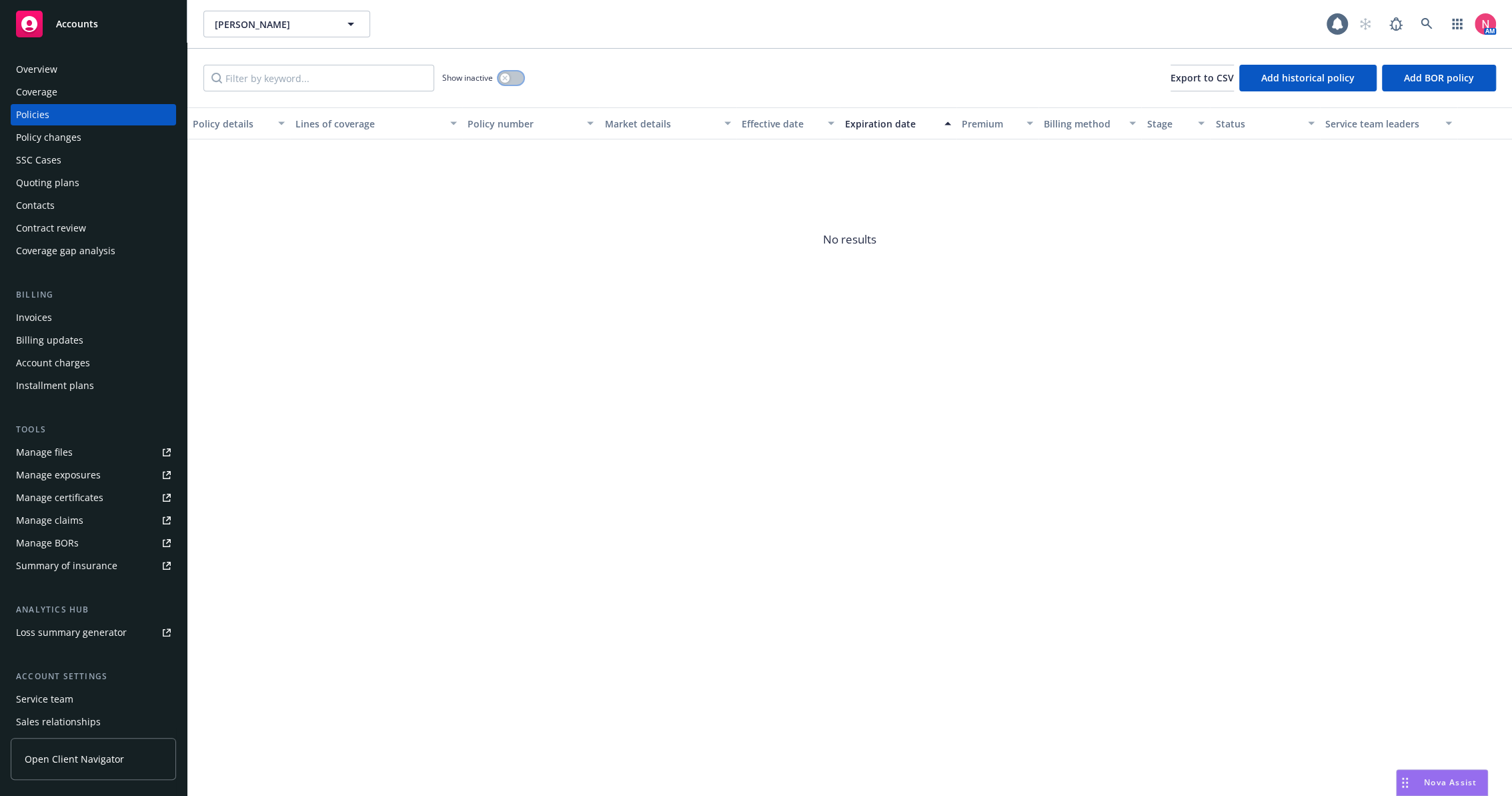
click at [512, 78] on button "button" at bounding box center [511, 78] width 25 height 13
